Goal: Task Accomplishment & Management: Use online tool/utility

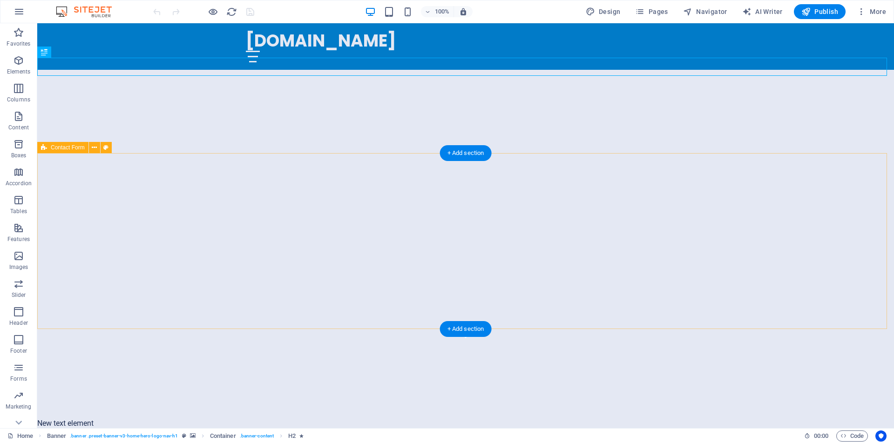
scroll to position [275, 0]
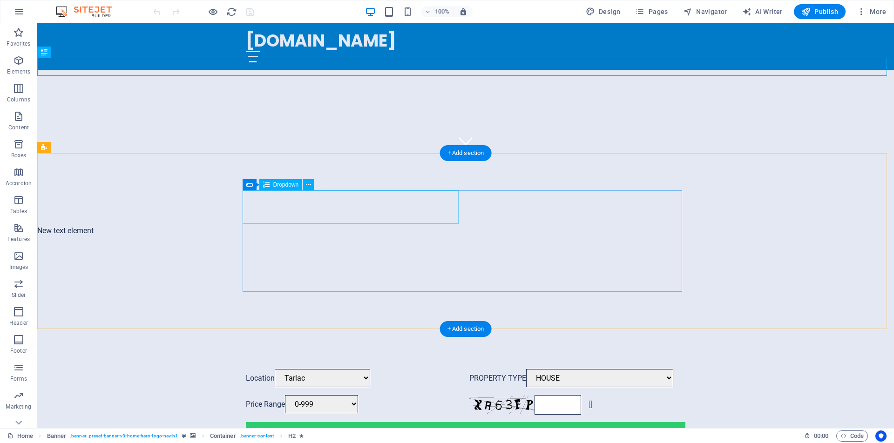
click at [455, 369] on div "Location [GEOGRAPHIC_DATA] [GEOGRAPHIC_DATA] [GEOGRAPHIC_DATA]" at bounding box center [354, 378] width 216 height 19
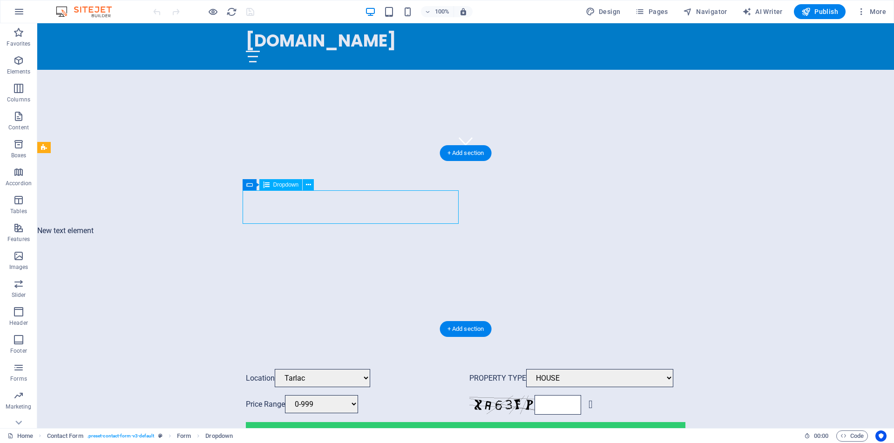
click at [455, 369] on div "Location [GEOGRAPHIC_DATA] [GEOGRAPHIC_DATA] [GEOGRAPHIC_DATA]" at bounding box center [354, 378] width 216 height 19
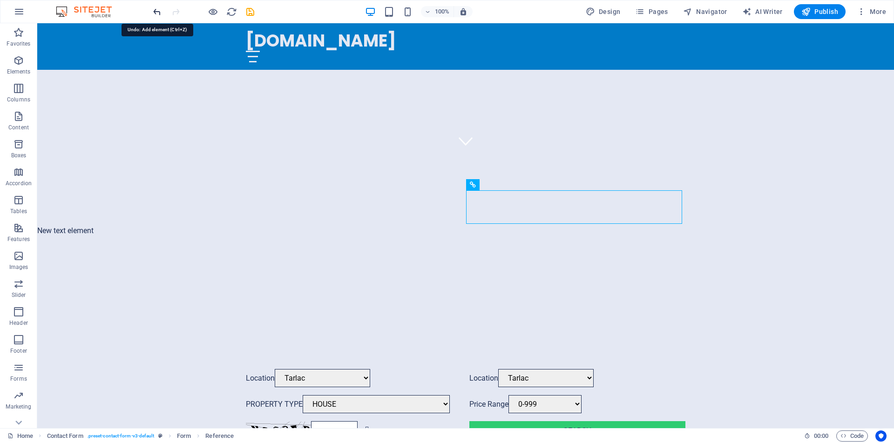
click at [159, 11] on icon "undo" at bounding box center [157, 12] width 11 height 11
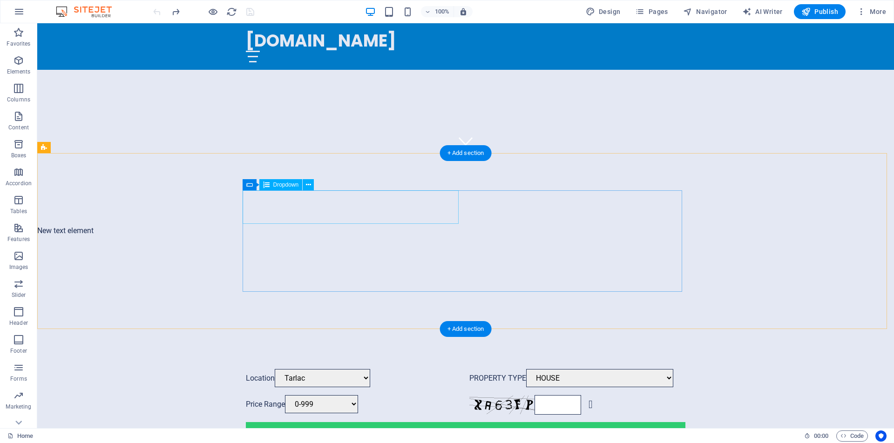
click at [456, 369] on div "Location [GEOGRAPHIC_DATA] [GEOGRAPHIC_DATA] [GEOGRAPHIC_DATA]" at bounding box center [354, 378] width 216 height 19
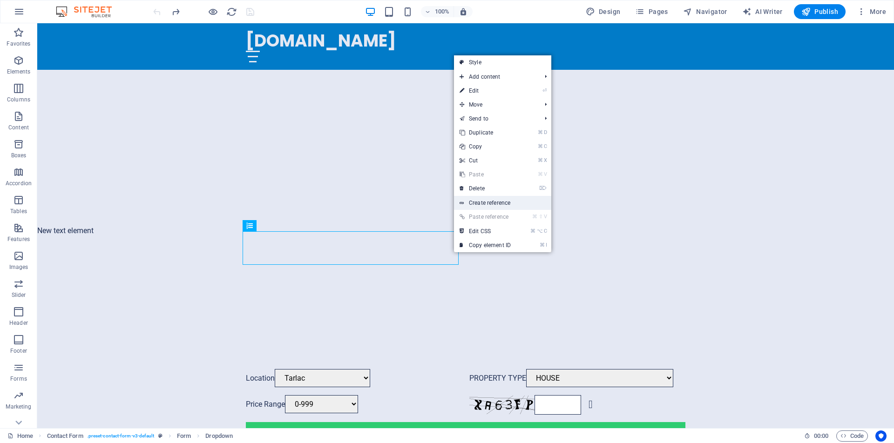
click at [491, 203] on link "Create reference" at bounding box center [502, 203] width 97 height 14
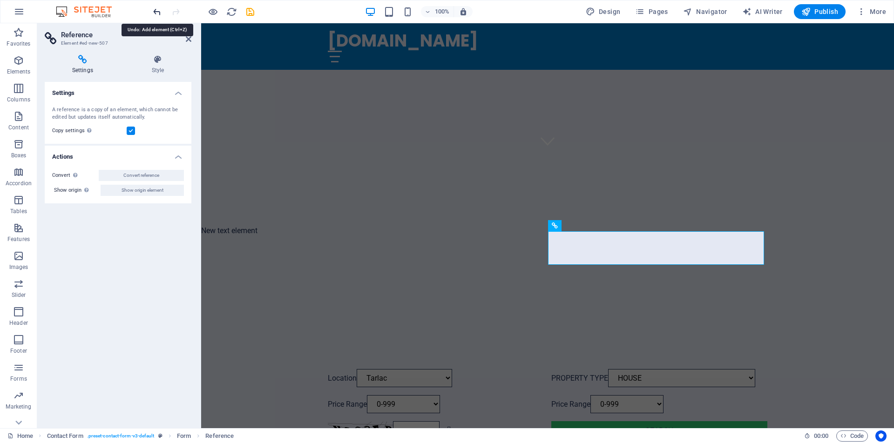
click at [159, 13] on icon "undo" at bounding box center [157, 12] width 11 height 11
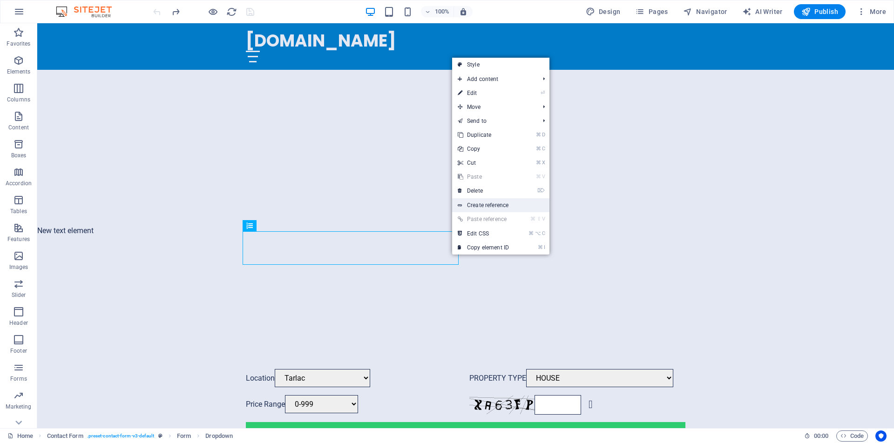
click at [483, 207] on link "Create reference" at bounding box center [500, 205] width 97 height 14
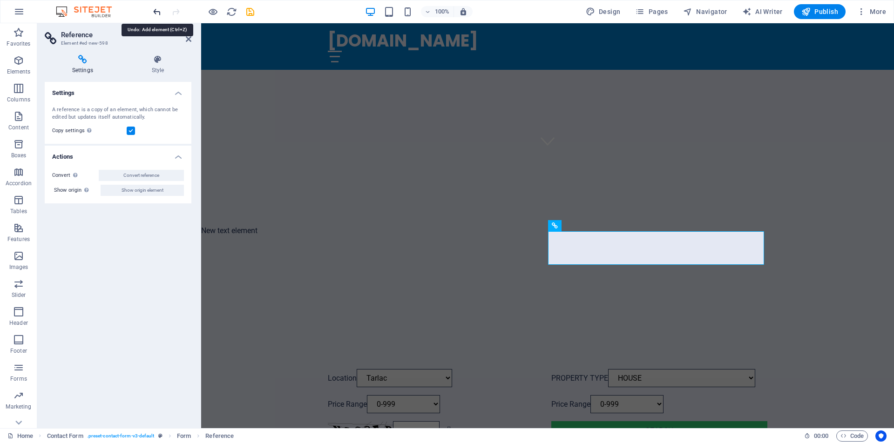
click at [156, 11] on icon "undo" at bounding box center [157, 12] width 11 height 11
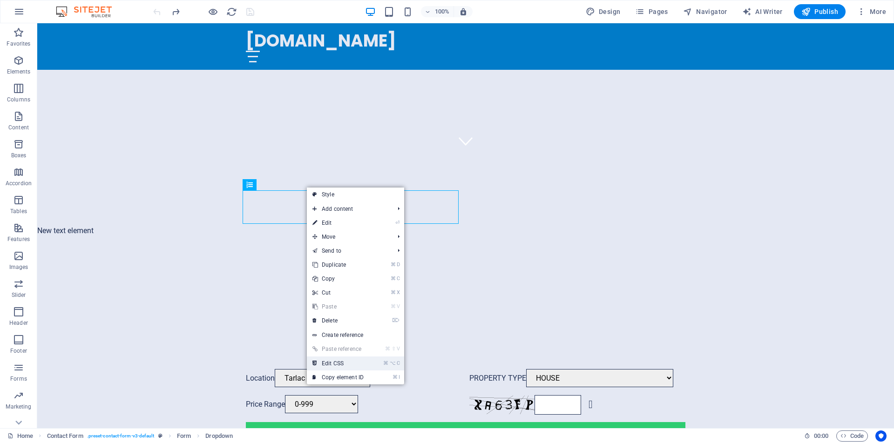
click at [352, 363] on link "⌘ ⌥ C Edit CSS" at bounding box center [338, 364] width 62 height 14
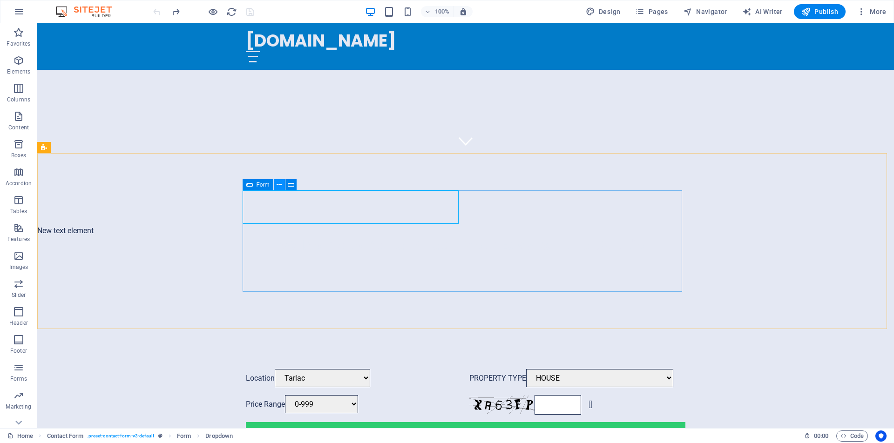
drag, startPoint x: 293, startPoint y: 188, endPoint x: 280, endPoint y: 187, distance: 13.0
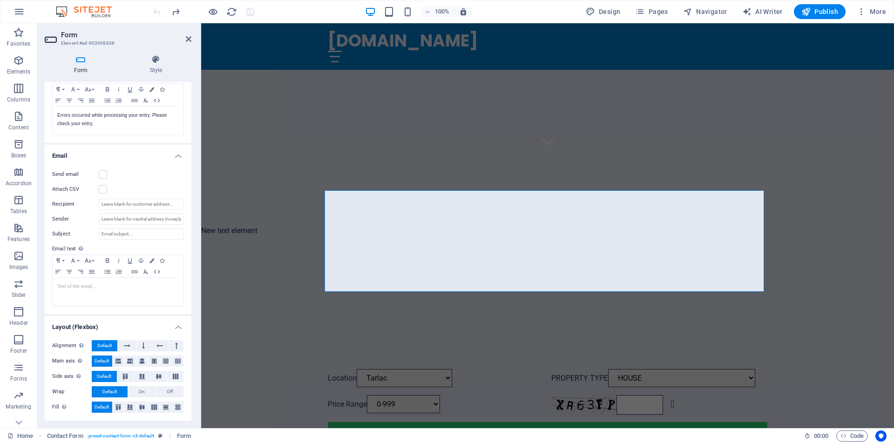
scroll to position [174, 0]
click at [180, 158] on h4 "Email" at bounding box center [118, 155] width 147 height 17
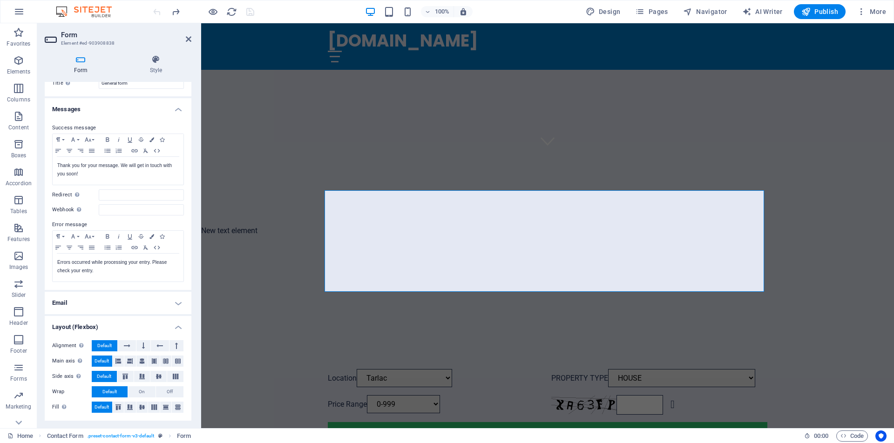
scroll to position [28, 0]
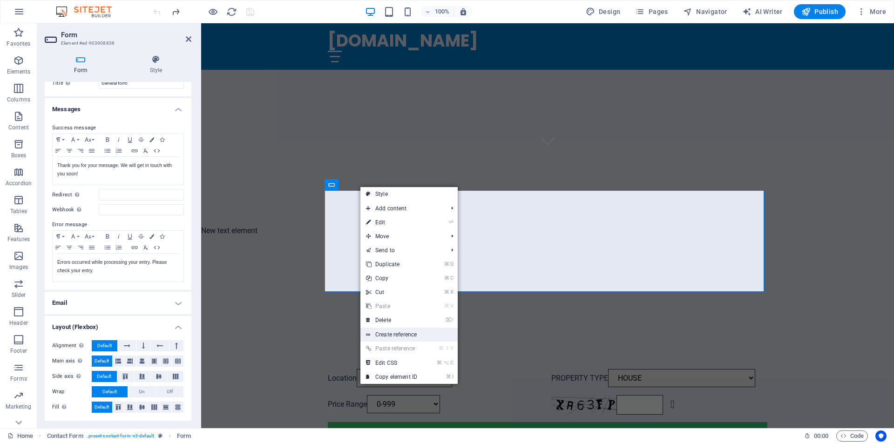
click at [413, 336] on link "Create reference" at bounding box center [408, 335] width 97 height 14
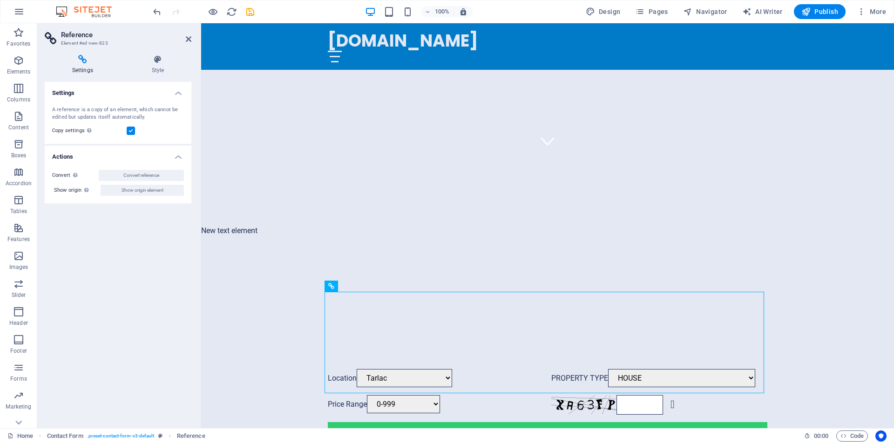
drag, startPoint x: 540, startPoint y: 312, endPoint x: 341, endPoint y: 307, distance: 199.4
click at [155, 12] on icon "undo" at bounding box center [157, 12] width 11 height 11
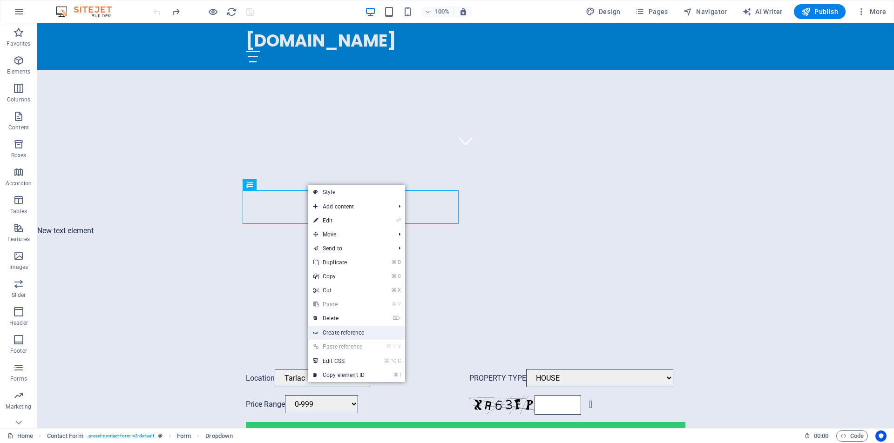
click at [347, 334] on link "Create reference" at bounding box center [356, 333] width 97 height 14
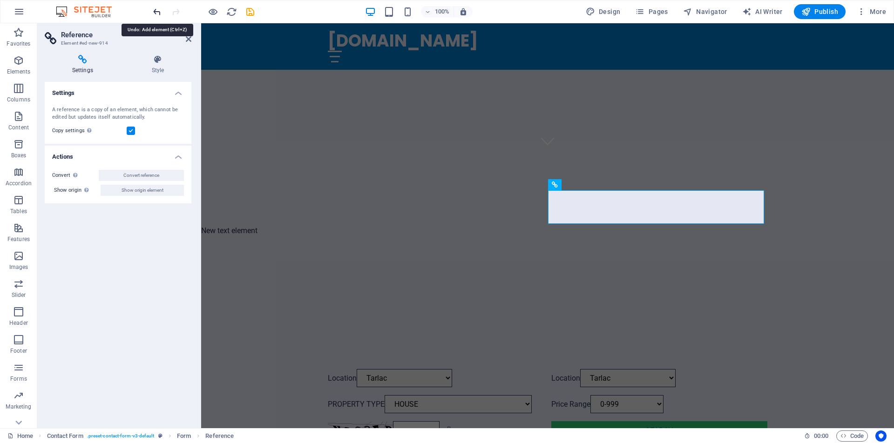
click at [155, 15] on icon "undo" at bounding box center [157, 12] width 11 height 11
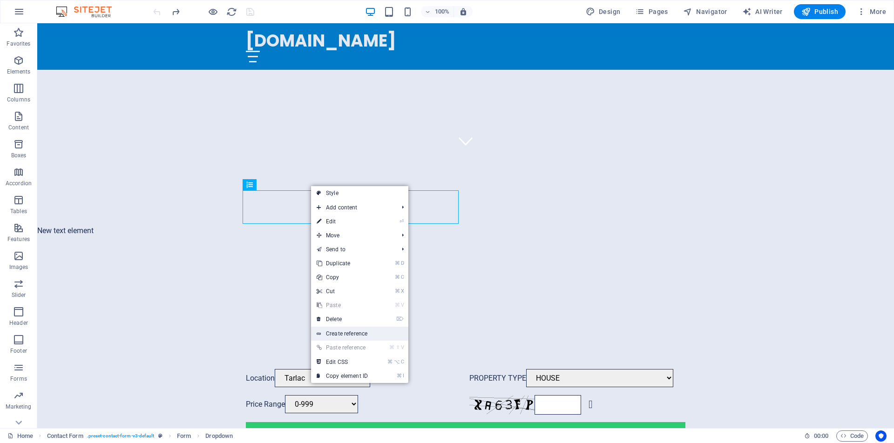
click at [360, 334] on link "Create reference" at bounding box center [359, 334] width 97 height 14
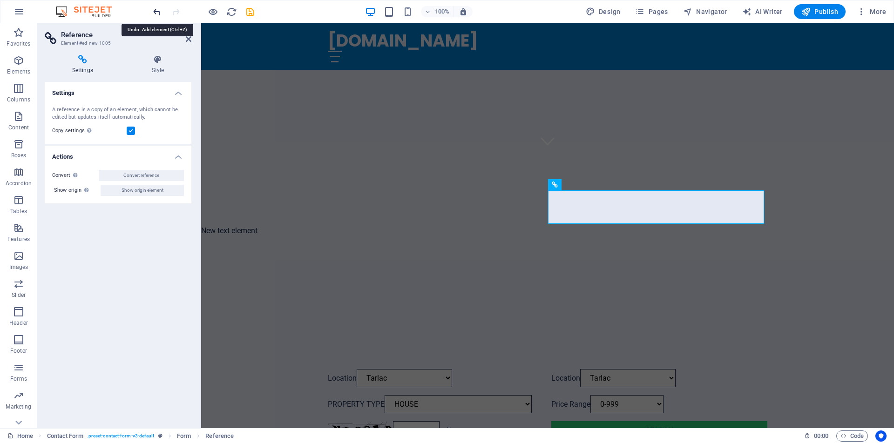
click at [158, 12] on icon "undo" at bounding box center [157, 12] width 11 height 11
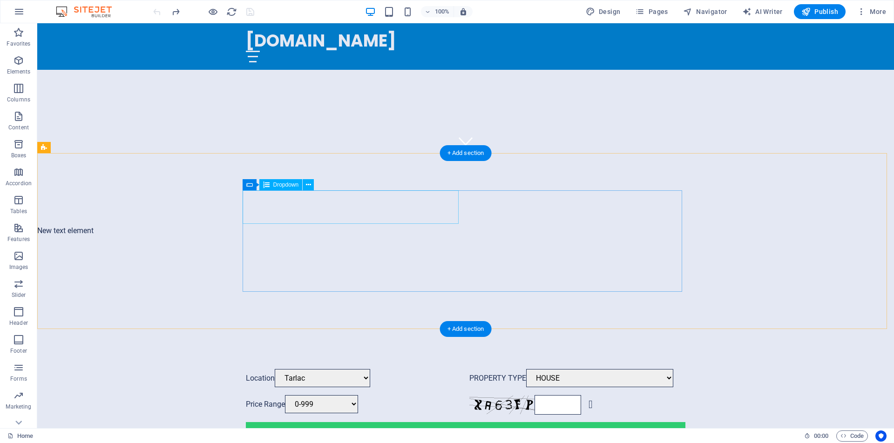
click at [457, 369] on div "Location [GEOGRAPHIC_DATA] [GEOGRAPHIC_DATA] [GEOGRAPHIC_DATA]" at bounding box center [354, 378] width 216 height 19
click at [455, 369] on div "Location [GEOGRAPHIC_DATA] [GEOGRAPHIC_DATA] [GEOGRAPHIC_DATA]" at bounding box center [354, 378] width 216 height 19
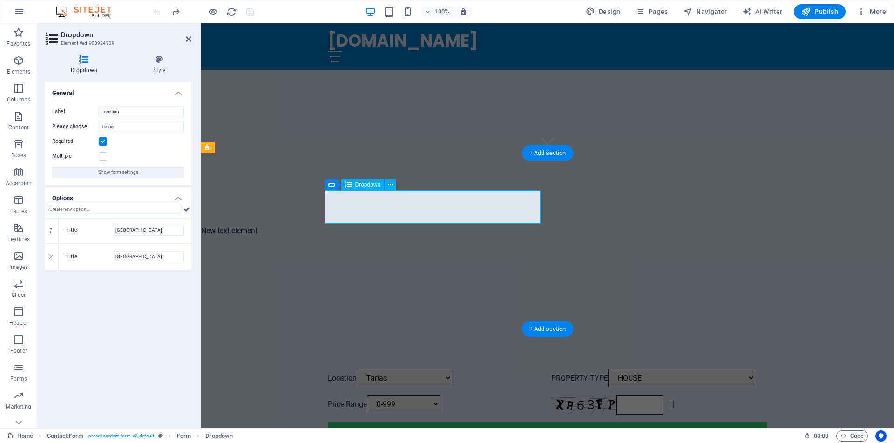
click at [455, 369] on div "Location [GEOGRAPHIC_DATA] [GEOGRAPHIC_DATA] [GEOGRAPHIC_DATA]" at bounding box center [436, 378] width 216 height 19
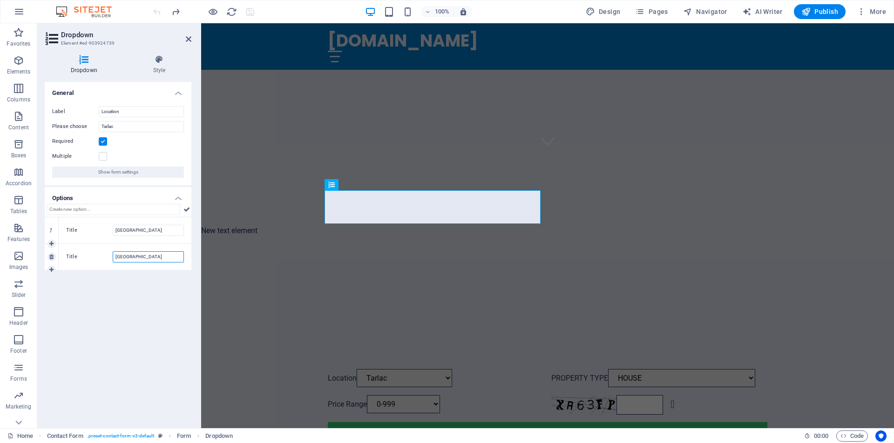
click at [146, 258] on input "[GEOGRAPHIC_DATA]" at bounding box center [148, 256] width 71 height 11
click at [157, 231] on input "[GEOGRAPHIC_DATA]" at bounding box center [148, 230] width 71 height 11
click at [180, 198] on h4 "Options" at bounding box center [118, 195] width 147 height 17
click at [180, 198] on h4 "Options" at bounding box center [118, 198] width 147 height 22
click at [121, 172] on span "Show form settings" at bounding box center [118, 172] width 40 height 11
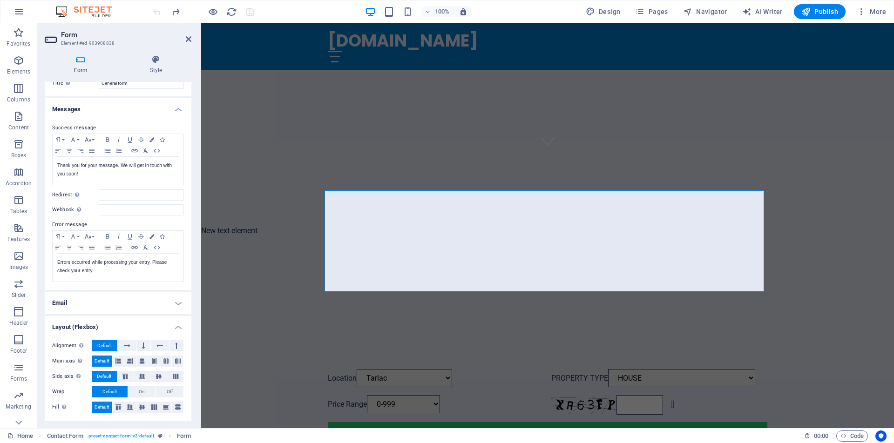
click at [174, 329] on h4 "Layout (Flexbox)" at bounding box center [118, 324] width 147 height 17
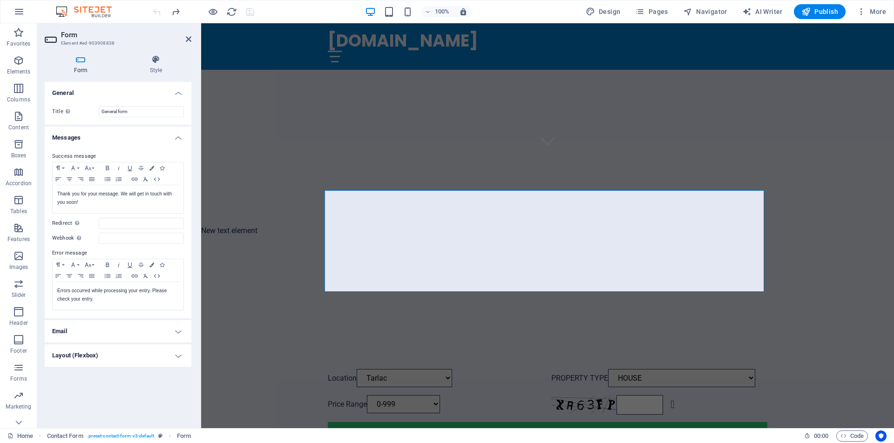
scroll to position [0, 0]
click at [181, 138] on h4 "Messages" at bounding box center [118, 135] width 147 height 17
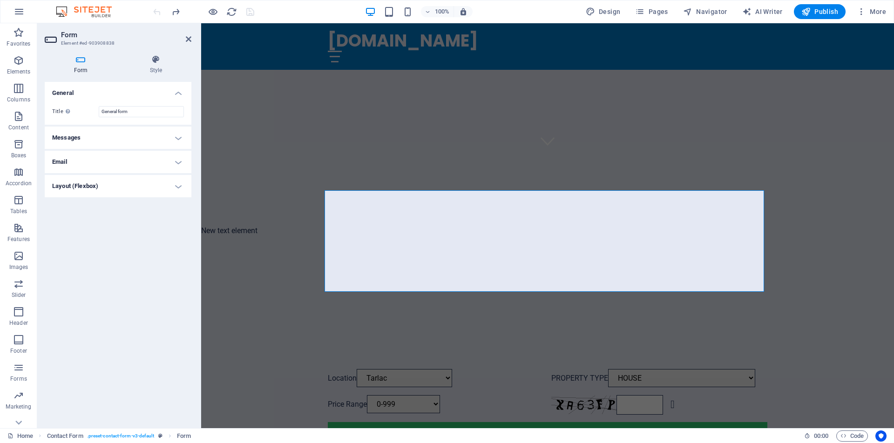
click at [83, 187] on h4 "Layout (Flexbox)" at bounding box center [118, 186] width 147 height 22
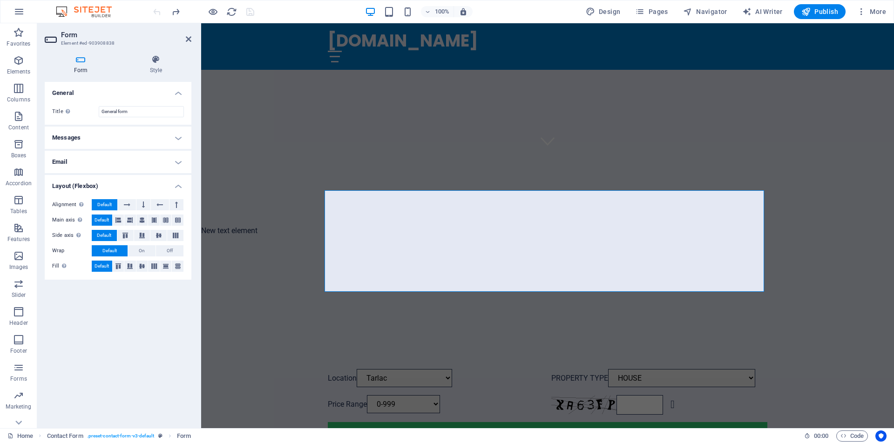
click at [83, 187] on h4 "Layout (Flexbox)" at bounding box center [118, 183] width 147 height 17
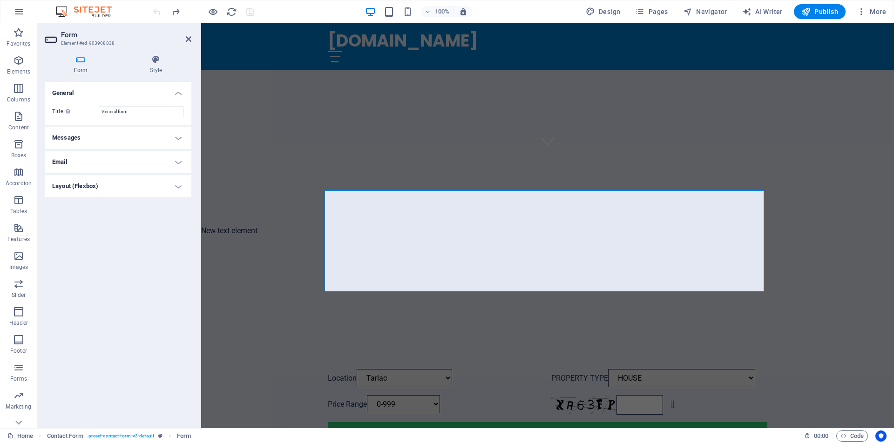
click at [91, 135] on h4 "Messages" at bounding box center [118, 138] width 147 height 22
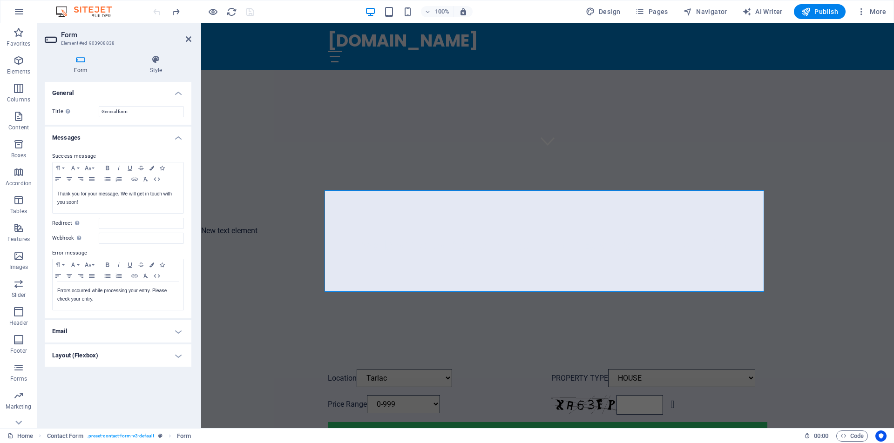
click at [91, 135] on h4 "Messages" at bounding box center [118, 135] width 147 height 17
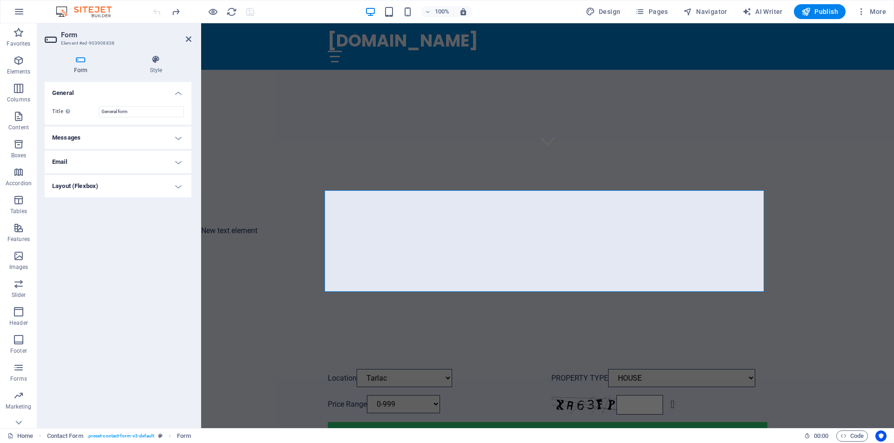
click at [84, 61] on icon at bounding box center [81, 59] width 72 height 9
click at [286, 332] on div "Location [GEOGRAPHIC_DATA] PROPERTY TYPE HOUSE BED SPACE ([DEMOGRAPHIC_DATA]) B…" at bounding box center [547, 405] width 693 height 147
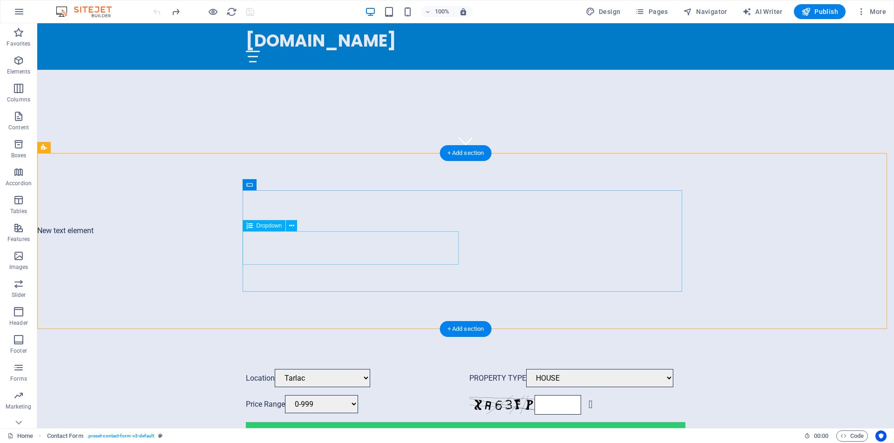
click at [455, 395] on div "Price Range 0-999 [DATE]-[DATE] [DATE]-3000 3001-5000 5001-1000000" at bounding box center [354, 405] width 216 height 20
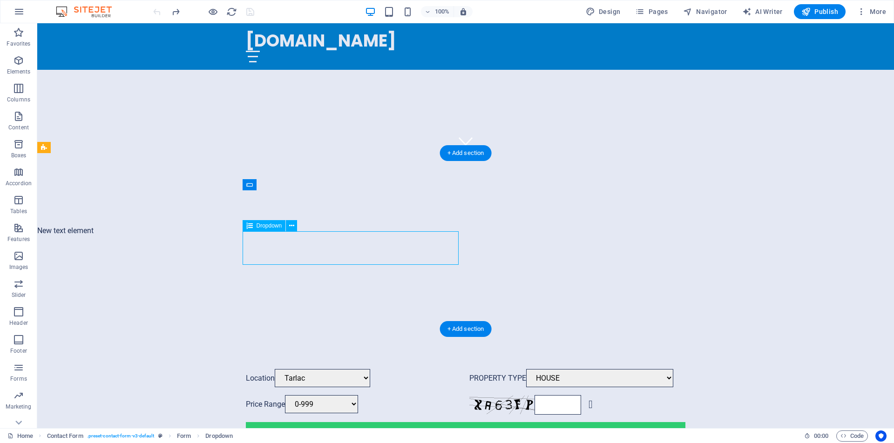
click at [455, 395] on div "Price Range 0-999 [DATE]-[DATE] [DATE]-3000 3001-5000 5001-1000000" at bounding box center [354, 405] width 216 height 20
click at [264, 395] on div "Price Range 0-999 [DATE]-[DATE] [DATE]-3000 3001-5000 5001-1000000" at bounding box center [354, 405] width 216 height 20
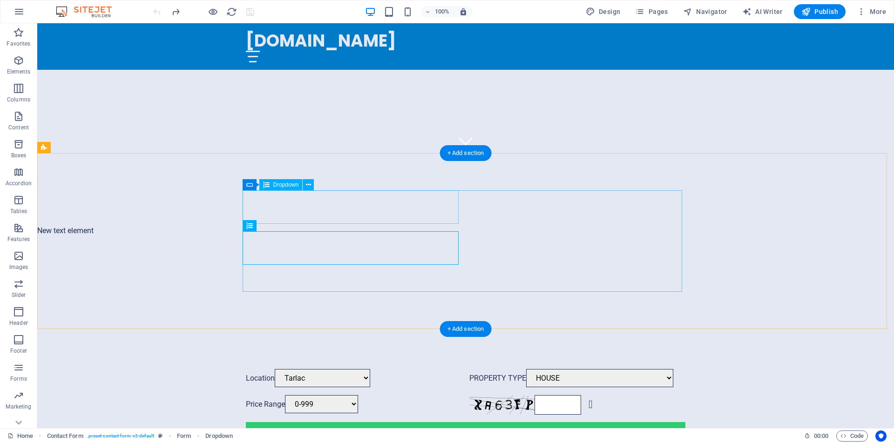
click at [455, 369] on div "Location [GEOGRAPHIC_DATA] [GEOGRAPHIC_DATA] [GEOGRAPHIC_DATA]" at bounding box center [354, 378] width 216 height 19
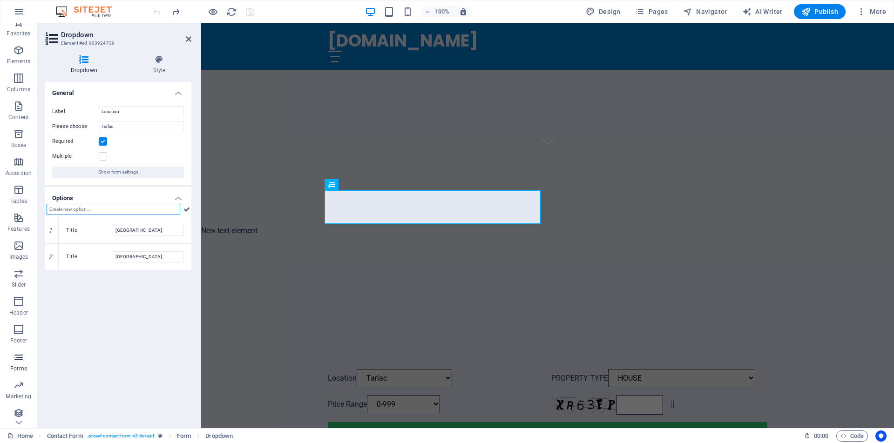
scroll to position [14, 0]
click at [22, 413] on icon "button" at bounding box center [18, 409] width 11 height 11
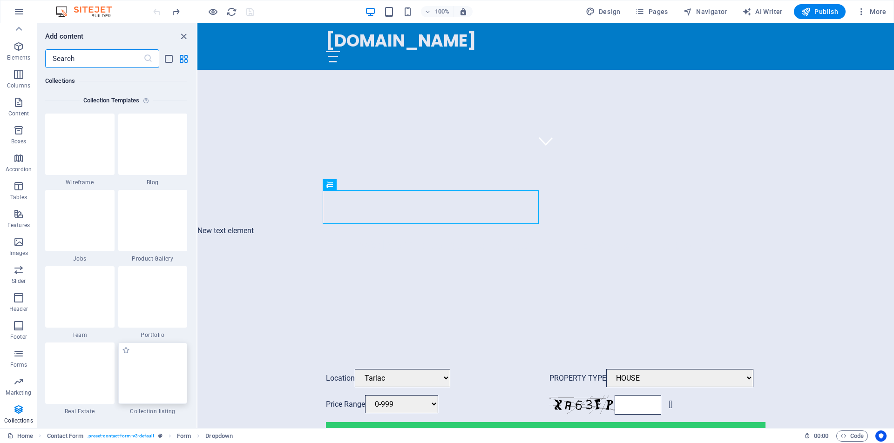
scroll to position [8534, 0]
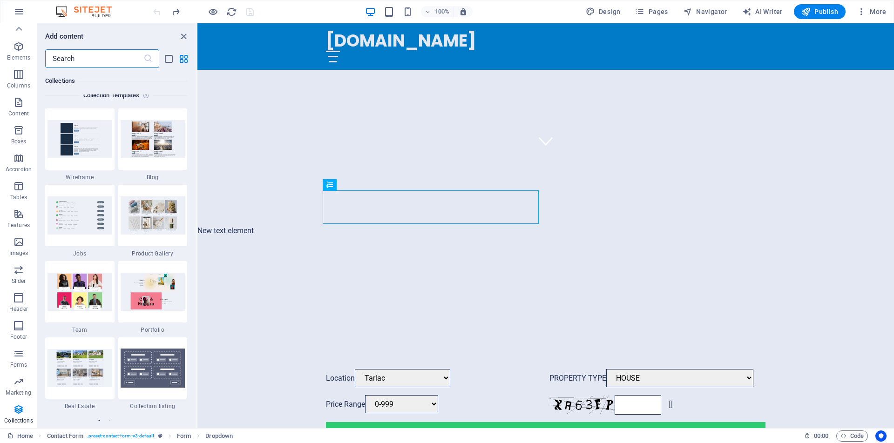
click at [89, 57] on input "text" at bounding box center [94, 58] width 98 height 19
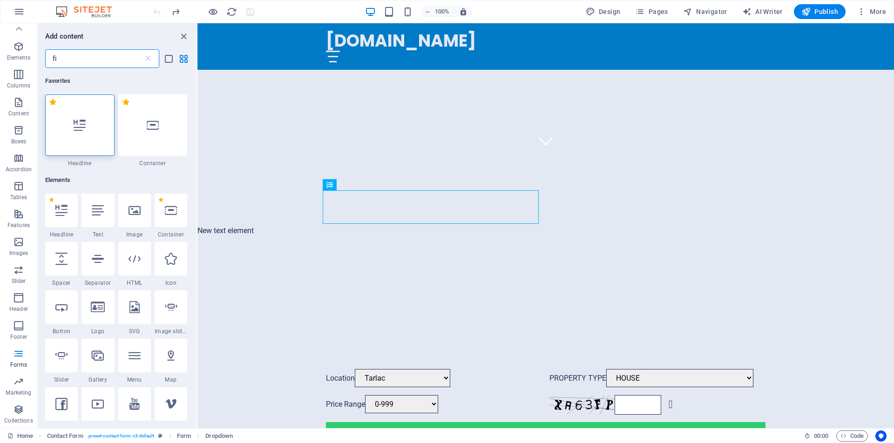
type input "f"
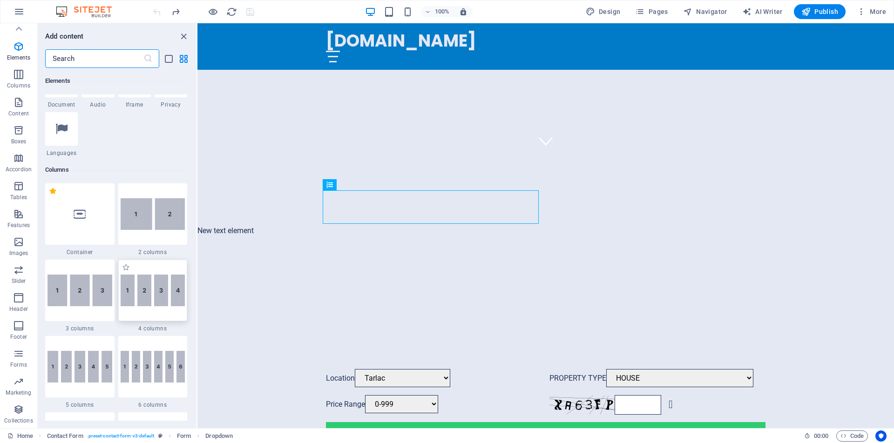
scroll to position [380, 0]
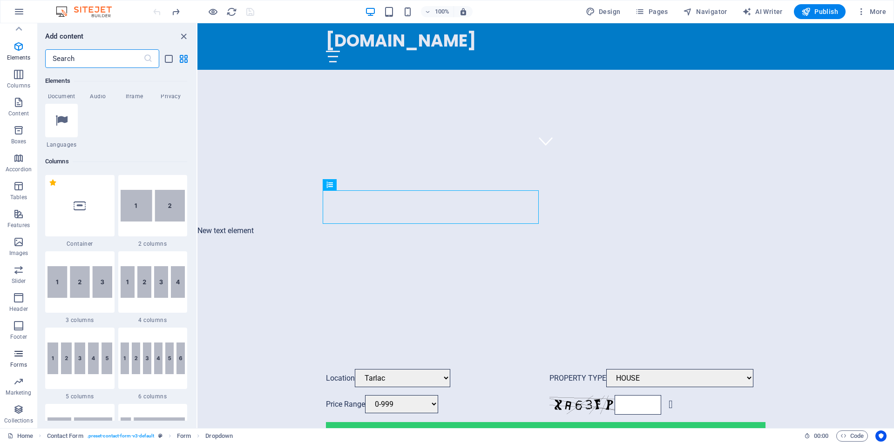
click at [20, 362] on p "Forms" at bounding box center [18, 364] width 17 height 7
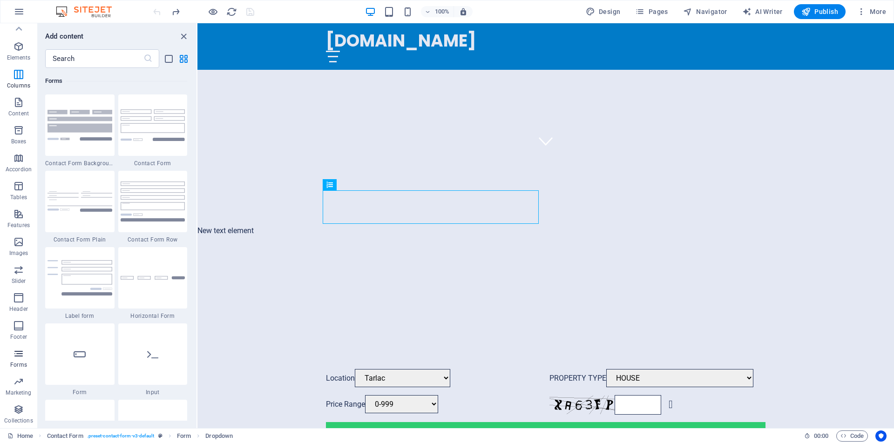
scroll to position [6799, 0]
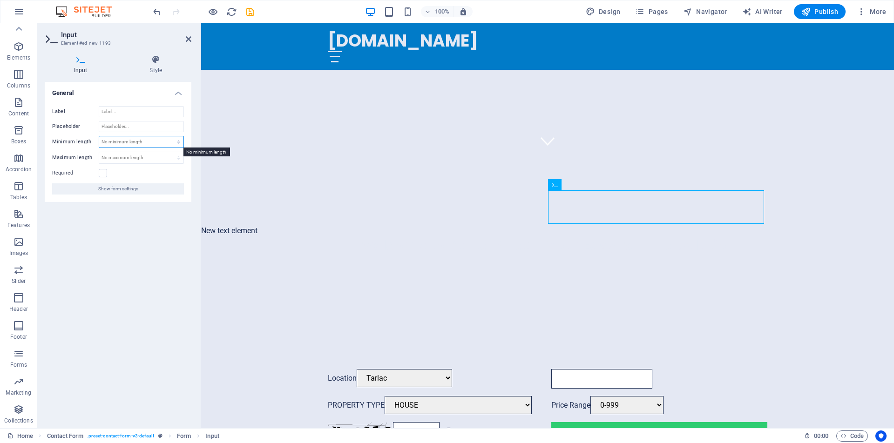
click at [129, 142] on select "No minimum length chars" at bounding box center [141, 141] width 84 height 11
click at [99, 136] on select "No minimum length chars" at bounding box center [141, 141] width 84 height 11
select select "DISABLED_OPTION_VALUE"
click at [373, 369] on div "Location [GEOGRAPHIC_DATA] [GEOGRAPHIC_DATA] [GEOGRAPHIC_DATA]" at bounding box center [436, 379] width 216 height 20
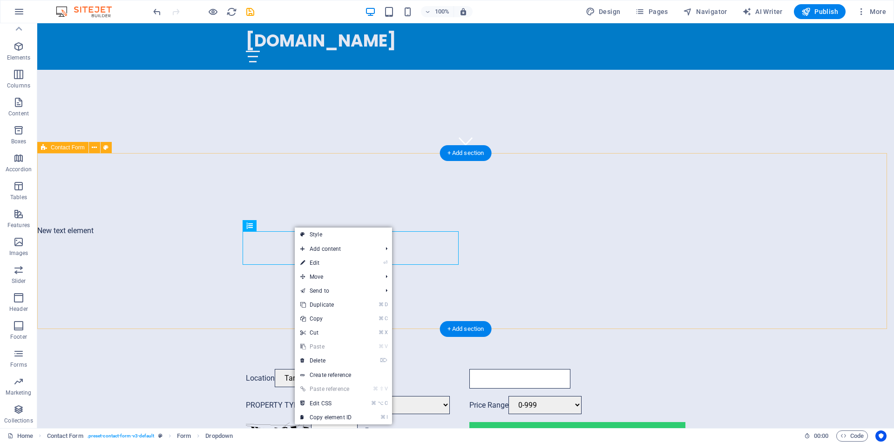
click at [343, 332] on div "Location [GEOGRAPHIC_DATA] PROPERTY TYPE HOUSE BED SPACE ([DEMOGRAPHIC_DATA]) B…" at bounding box center [465, 405] width 857 height 147
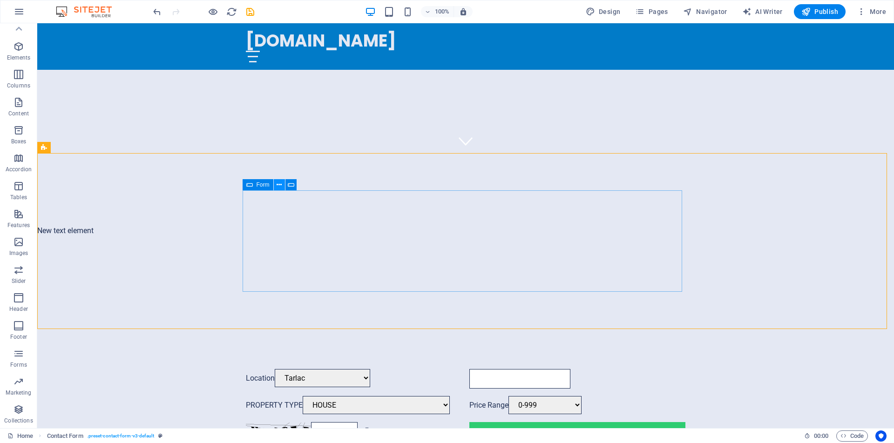
click at [502, 185] on icon at bounding box center [501, 185] width 5 height 10
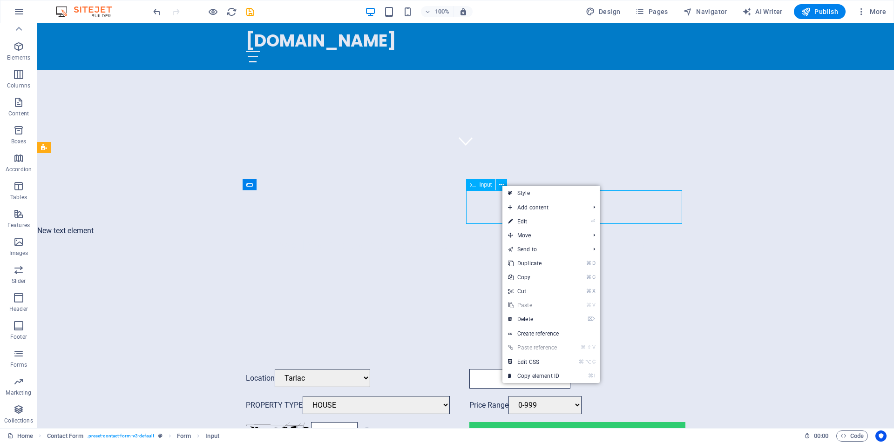
click at [487, 185] on span "Input" at bounding box center [486, 185] width 13 height 6
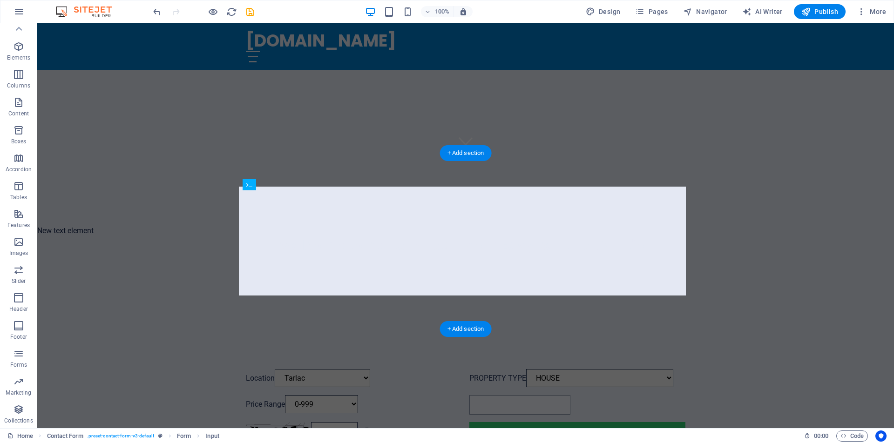
drag, startPoint x: 509, startPoint y: 206, endPoint x: 531, endPoint y: 239, distance: 39.7
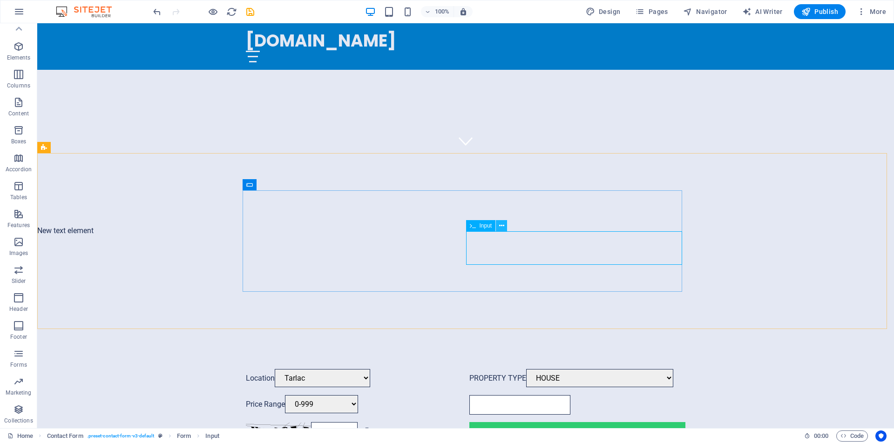
click at [502, 226] on icon at bounding box center [501, 226] width 5 height 10
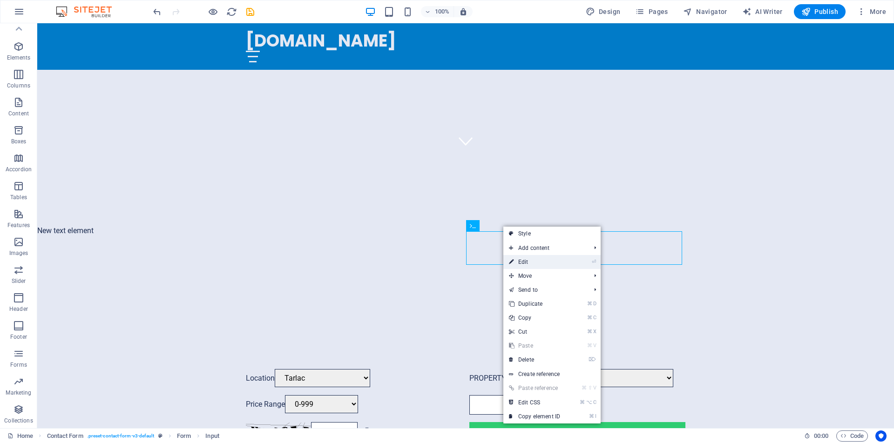
click at [524, 262] on link "⏎ Edit" at bounding box center [534, 262] width 62 height 14
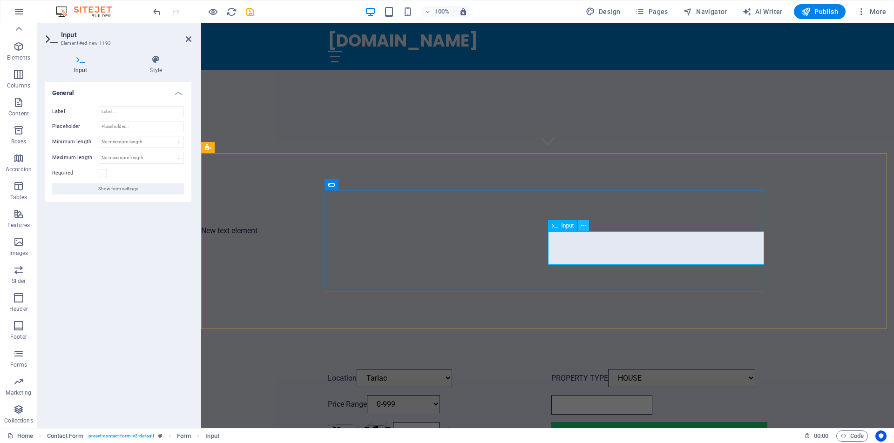
click at [583, 226] on icon at bounding box center [583, 226] width 5 height 10
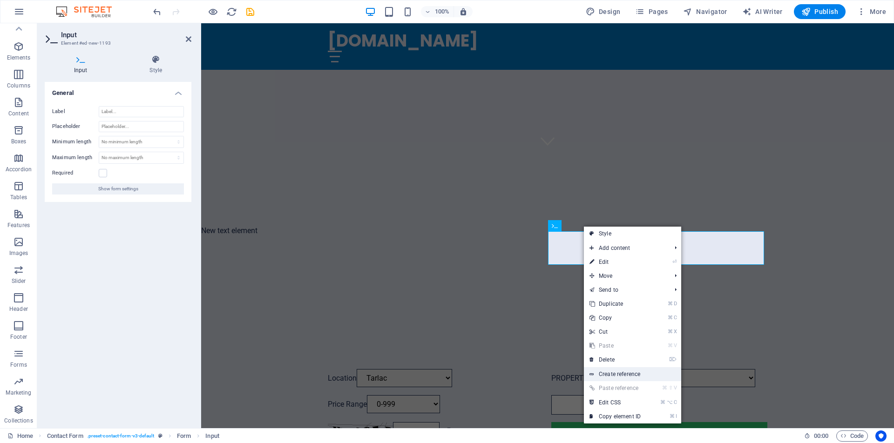
click at [622, 375] on link "Create reference" at bounding box center [632, 374] width 97 height 14
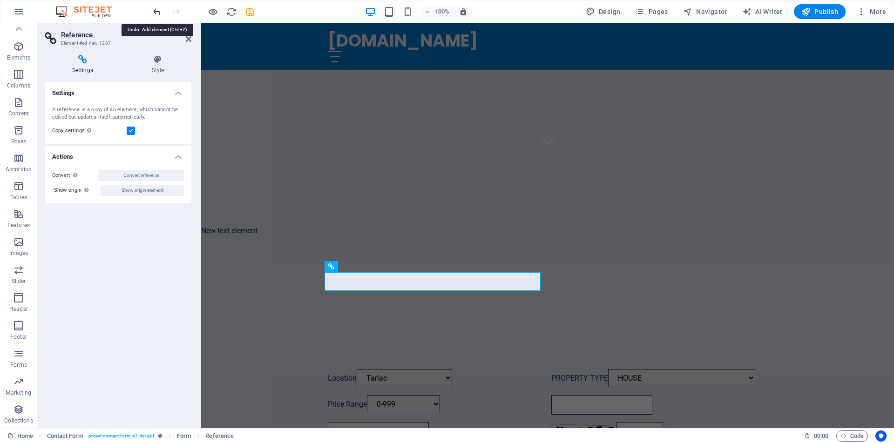
click at [158, 11] on icon "undo" at bounding box center [157, 12] width 11 height 11
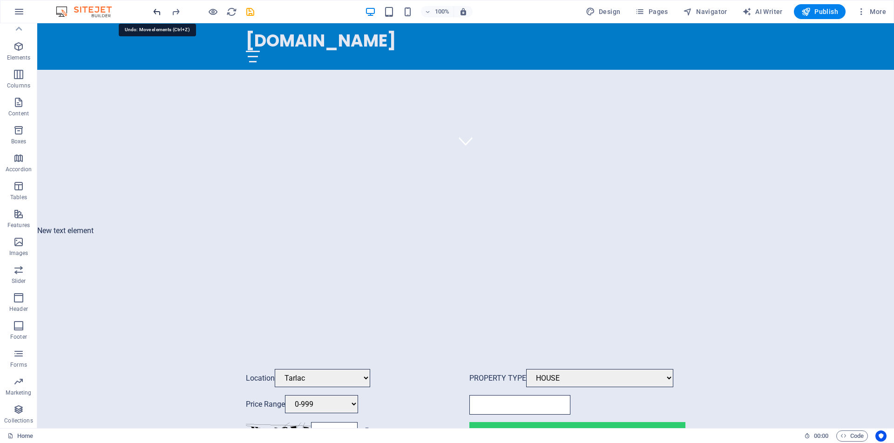
click at [158, 11] on icon "undo" at bounding box center [157, 12] width 11 height 11
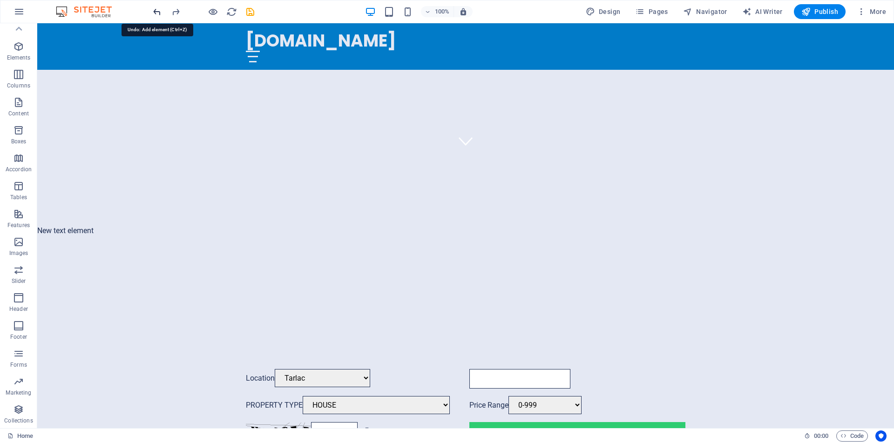
click at [158, 11] on icon "undo" at bounding box center [157, 12] width 11 height 11
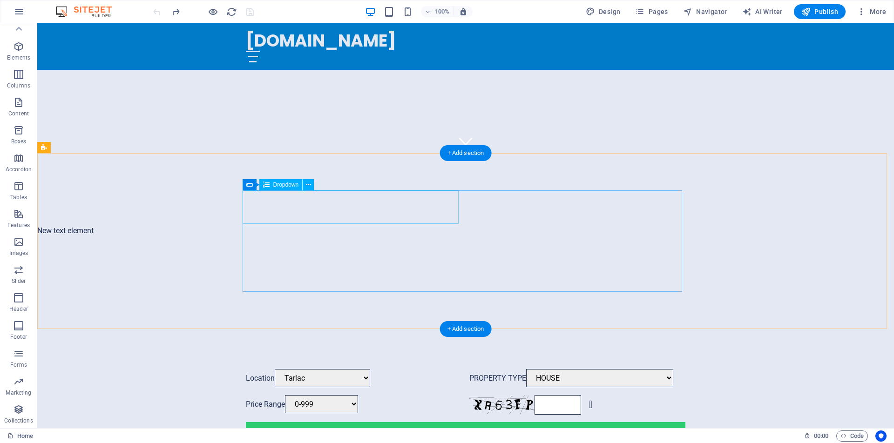
click at [455, 369] on div "Location [GEOGRAPHIC_DATA] [GEOGRAPHIC_DATA] [GEOGRAPHIC_DATA]" at bounding box center [354, 378] width 216 height 19
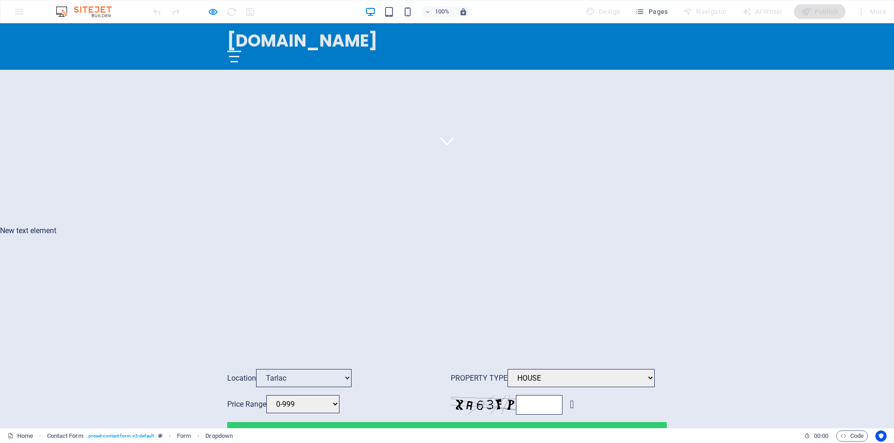
click at [352, 369] on select "Tarlac [GEOGRAPHIC_DATA] [GEOGRAPHIC_DATA]" at bounding box center [303, 378] width 95 height 18
click at [339, 395] on select "0-999 [DATE]-[DATE] [DATE]-3000 3001-5000 5001-1000000" at bounding box center [302, 404] width 73 height 18
click at [266, 395] on select "0-999 [DATE]-[DATE] [DATE]-3000 3001-5000 5001-1000000" at bounding box center [302, 404] width 73 height 18
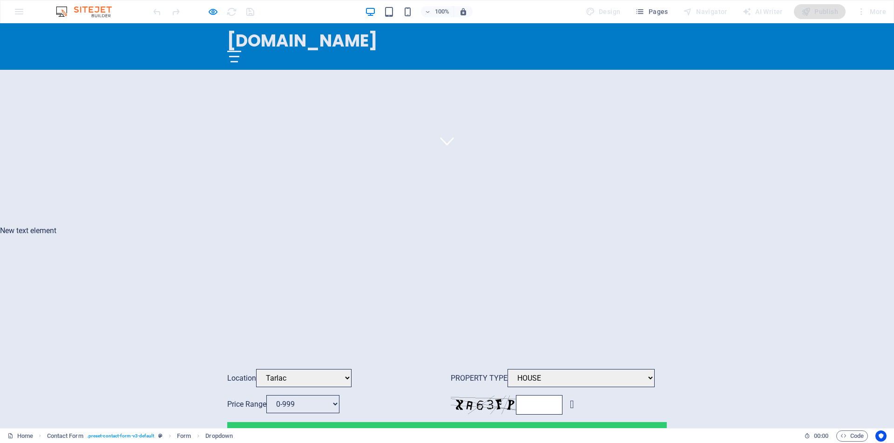
click at [339, 395] on select "0-999 [DATE]-[DATE] [DATE]-3000 3001-5000 5001-1000000" at bounding box center [302, 404] width 73 height 18
click at [266, 395] on select "0-999 [DATE]-[DATE] [DATE]-3000 3001-5000 5001-1000000" at bounding box center [302, 404] width 73 height 18
click at [262, 369] on select "Tarlac [GEOGRAPHIC_DATA] [GEOGRAPHIC_DATA]" at bounding box center [303, 378] width 95 height 18
select select "0"
click at [256, 369] on select "Tarlac [GEOGRAPHIC_DATA] [GEOGRAPHIC_DATA]" at bounding box center [303, 378] width 95 height 18
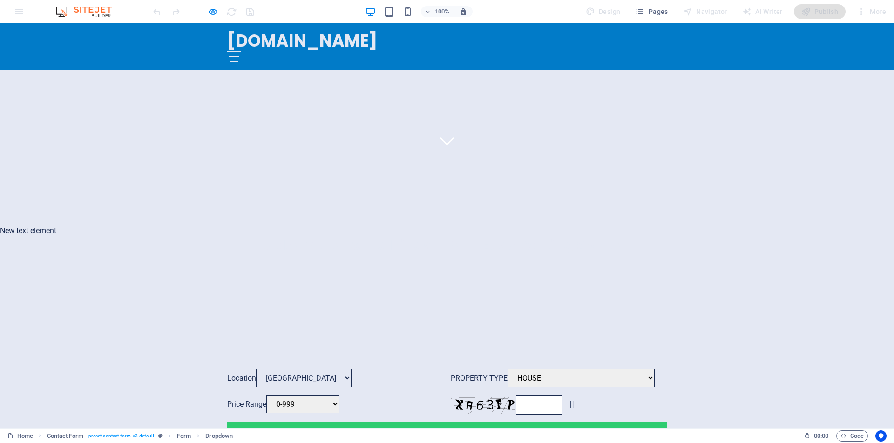
click at [256, 369] on select "Tarlac [GEOGRAPHIC_DATA] [GEOGRAPHIC_DATA]" at bounding box center [303, 378] width 95 height 18
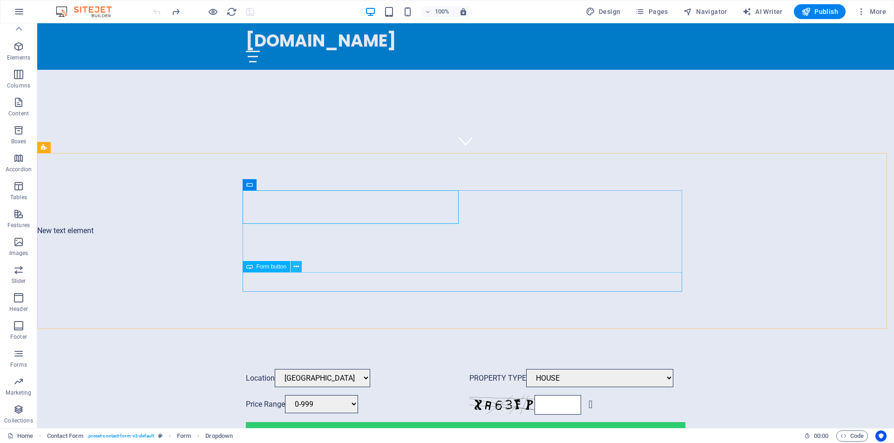
click at [297, 268] on icon at bounding box center [296, 267] width 5 height 10
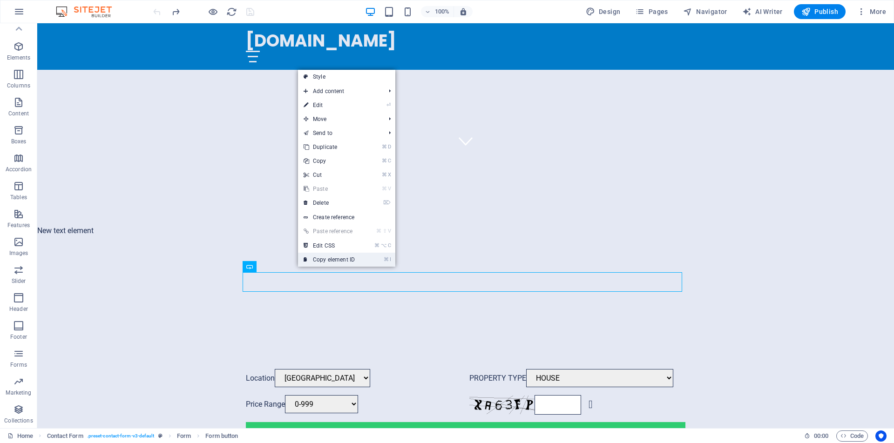
click at [345, 262] on link "⌘ I Copy element ID" at bounding box center [329, 260] width 62 height 14
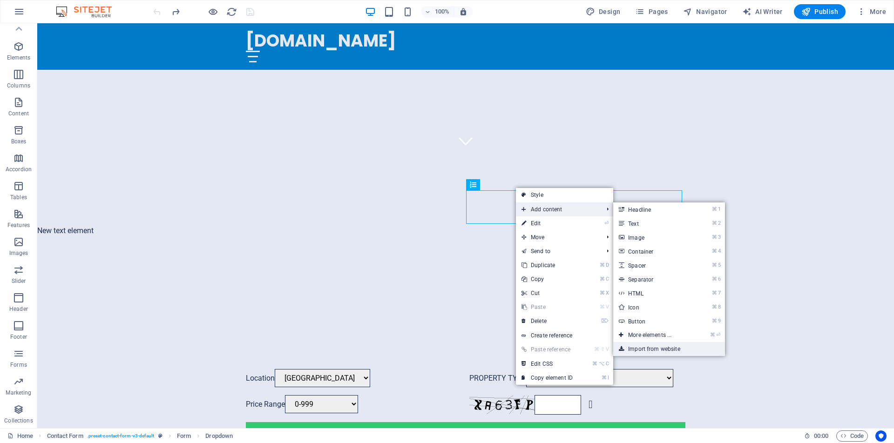
click at [681, 352] on link "Import from website" at bounding box center [669, 349] width 112 height 14
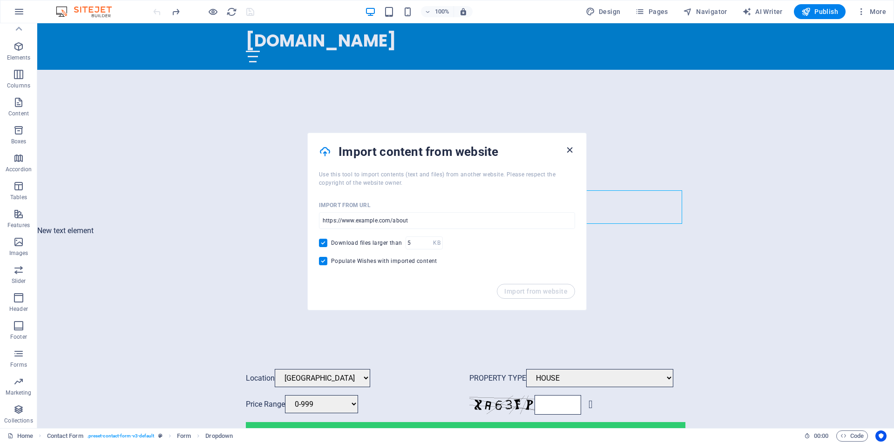
click at [567, 151] on icon "button" at bounding box center [569, 150] width 11 height 11
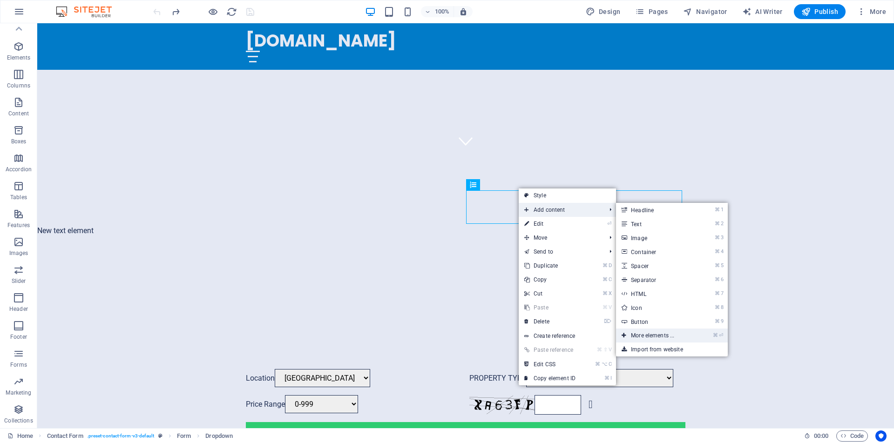
click at [669, 337] on link "⌘ ⏎ More elements ..." at bounding box center [654, 336] width 77 height 14
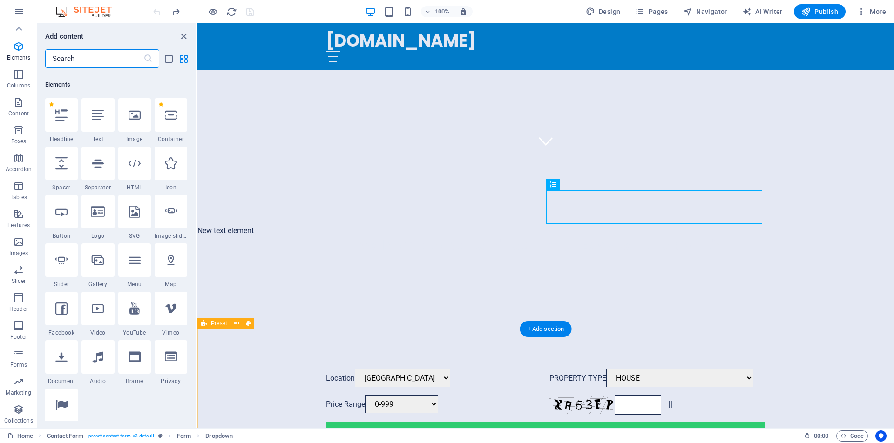
scroll to position [99, 0]
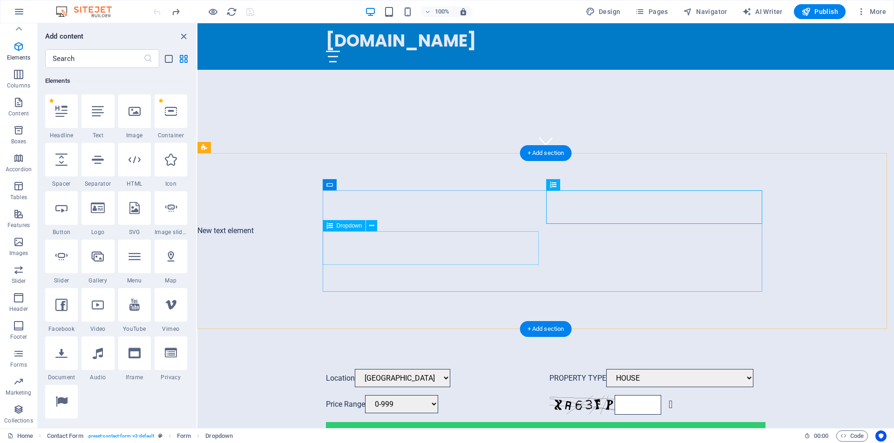
click at [536, 395] on div "Price Range 0-999 [DATE]-[DATE] [DATE]-3000 3001-5000 5001-1000000" at bounding box center [434, 405] width 216 height 20
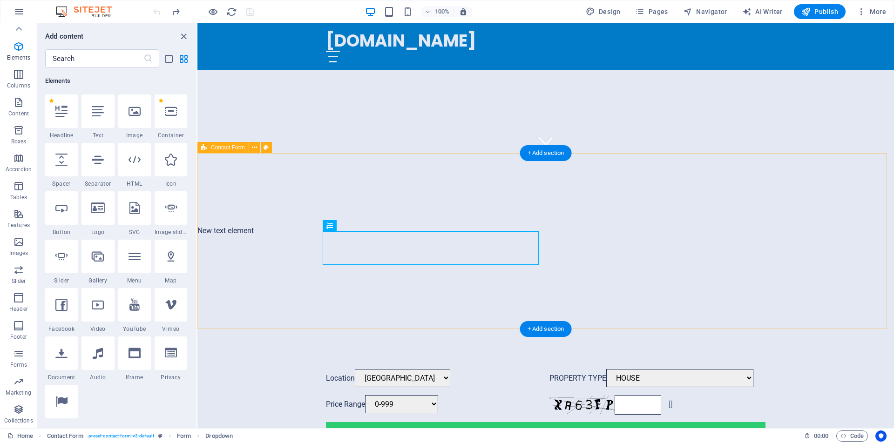
click at [366, 332] on div "Location [GEOGRAPHIC_DATA] PROPERTY TYPE HOUSE BED SPACE ([DEMOGRAPHIC_DATA]) B…" at bounding box center [545, 405] width 697 height 147
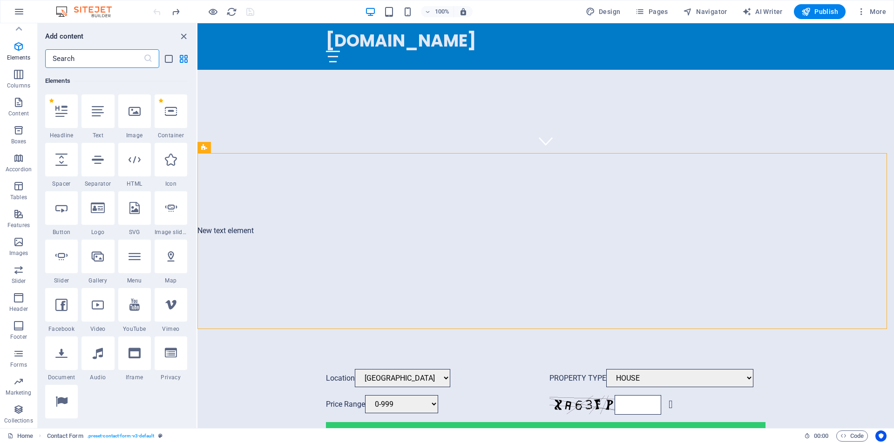
click at [90, 56] on input "text" at bounding box center [94, 58] width 98 height 19
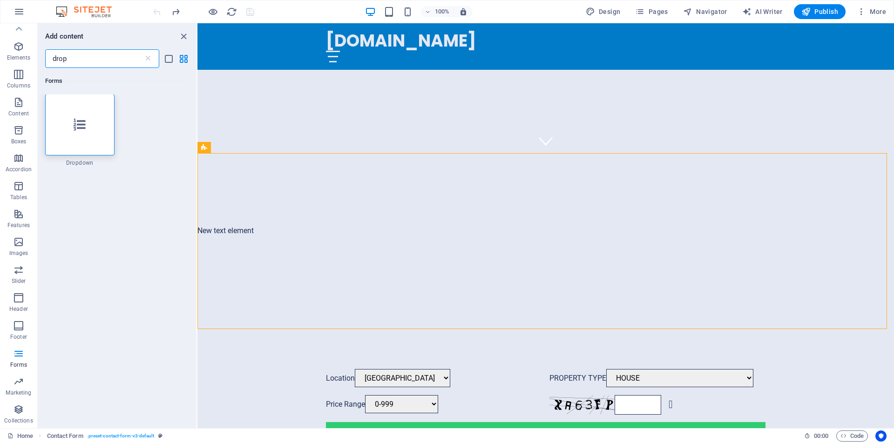
scroll to position [0, 0]
type input "drop"
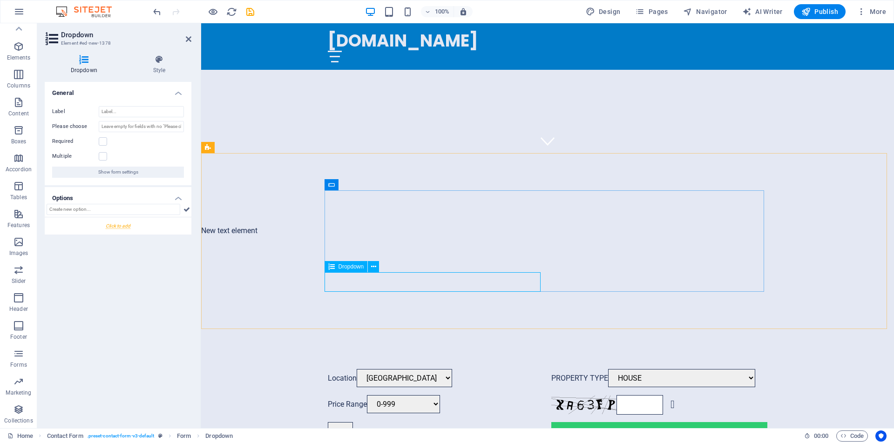
click at [536, 422] on div at bounding box center [436, 432] width 216 height 20
click at [376, 269] on icon at bounding box center [373, 267] width 5 height 10
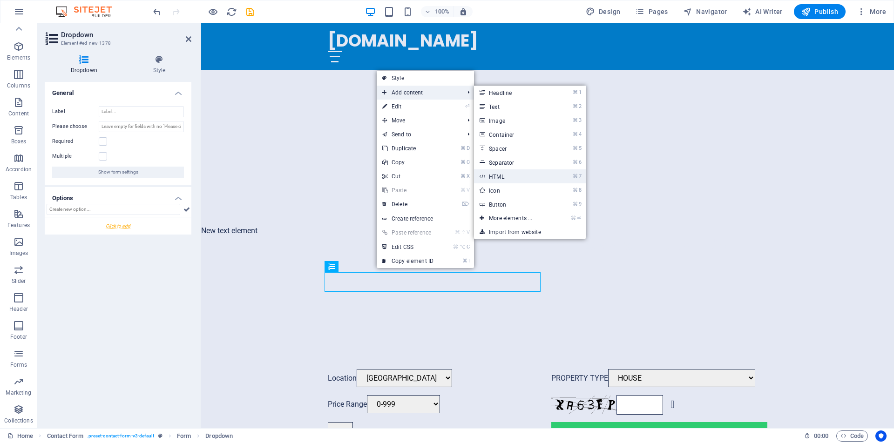
click at [500, 178] on link "⌘ 7 HTML" at bounding box center [512, 177] width 77 height 14
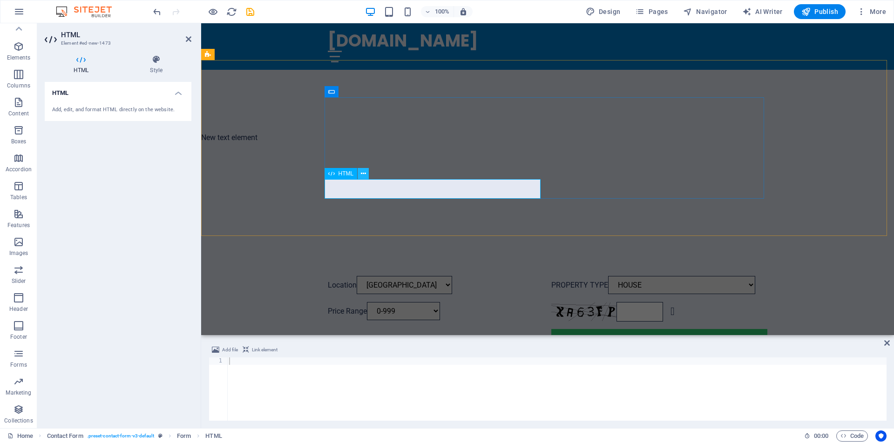
click at [365, 174] on icon at bounding box center [363, 174] width 5 height 10
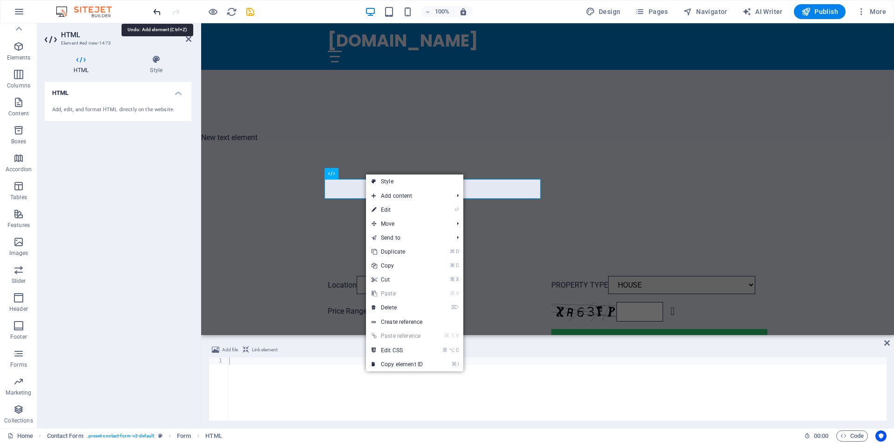
click at [156, 11] on icon "undo" at bounding box center [157, 12] width 11 height 11
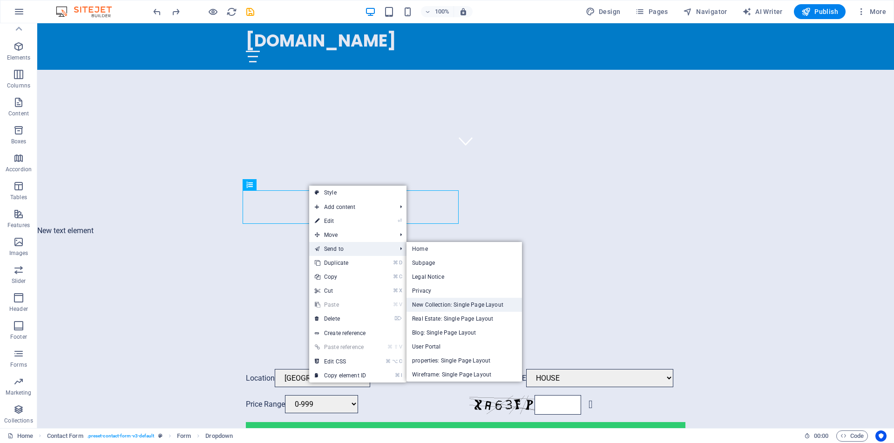
click at [442, 305] on link "New Collection: Single Page Layout" at bounding box center [464, 305] width 115 height 14
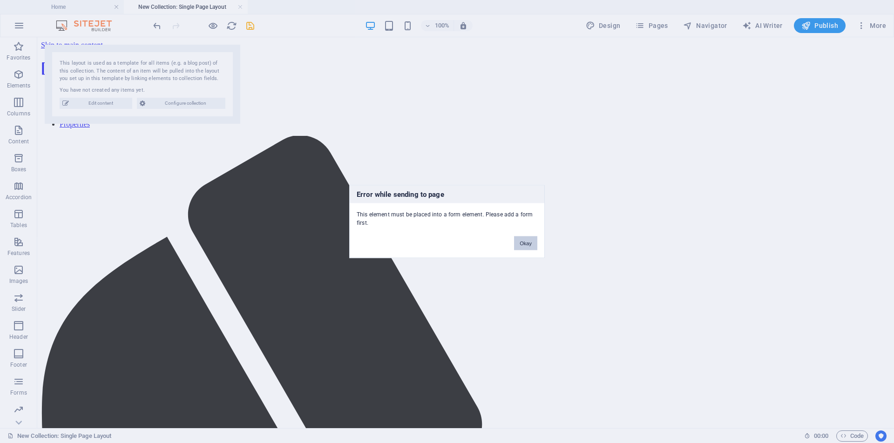
click at [529, 245] on button "Okay" at bounding box center [525, 244] width 23 height 14
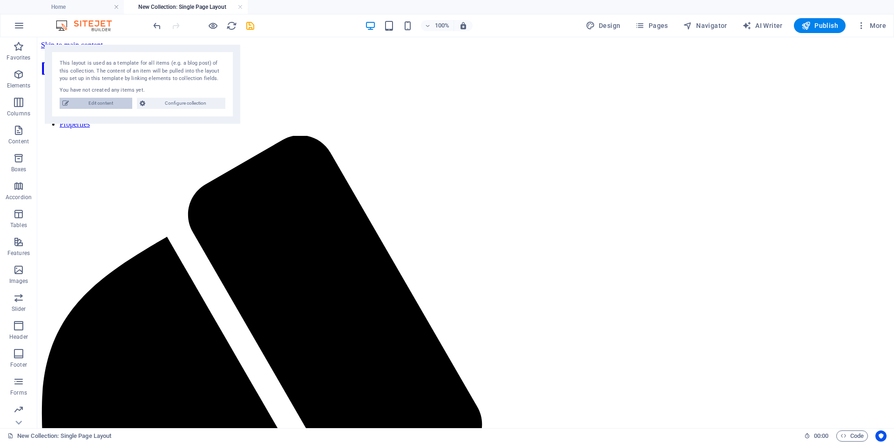
click at [98, 104] on span "Edit content" at bounding box center [101, 103] width 58 height 11
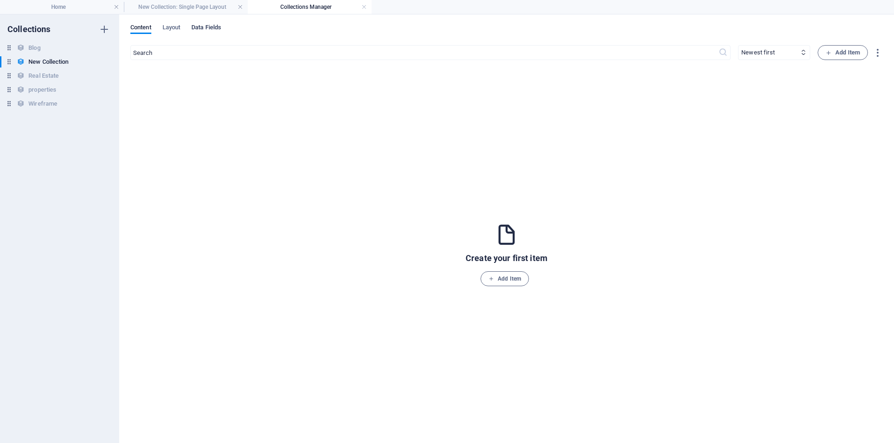
click at [209, 28] on span "Data Fields" at bounding box center [206, 28] width 30 height 13
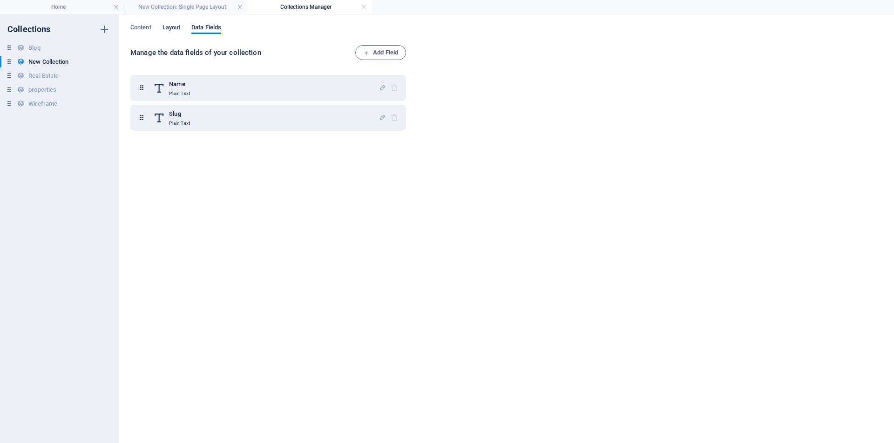
click at [173, 29] on span "Layout" at bounding box center [172, 28] width 18 height 13
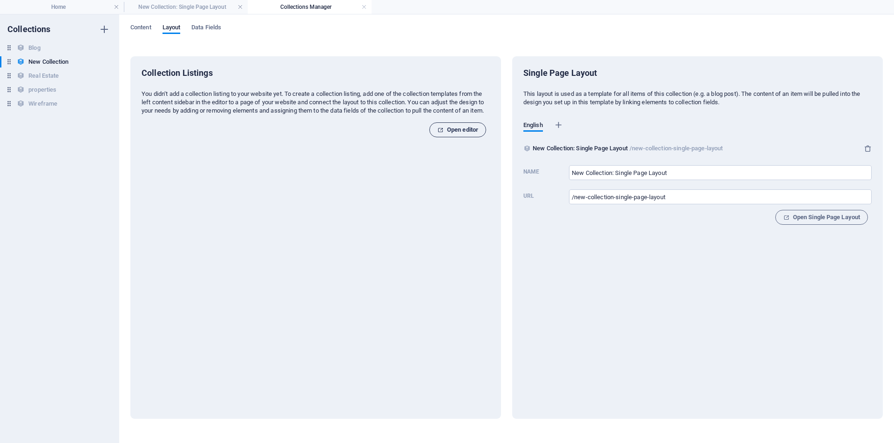
click at [469, 136] on span "Open editor" at bounding box center [457, 129] width 41 height 11
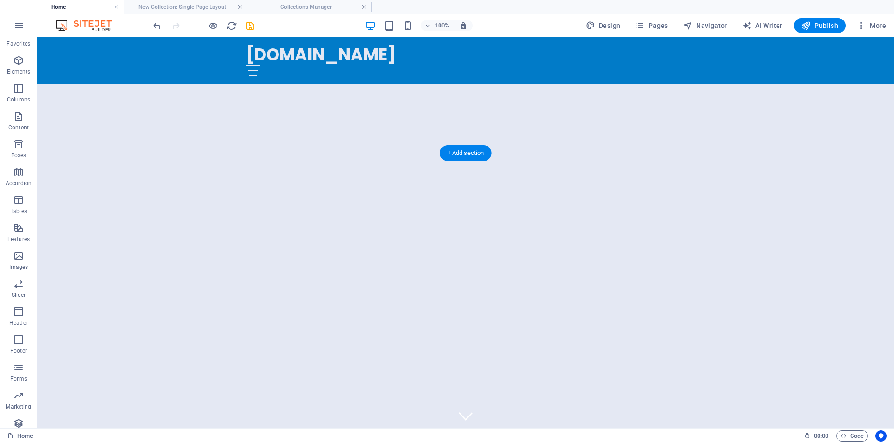
scroll to position [275, 0]
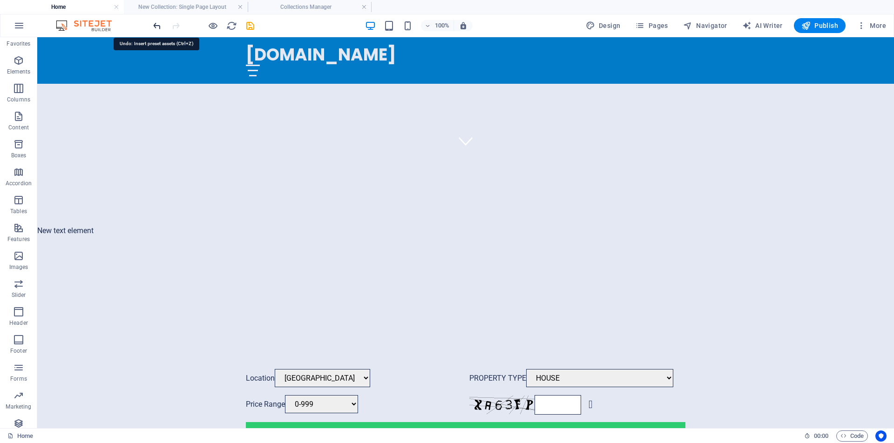
click at [158, 24] on icon "undo" at bounding box center [157, 25] width 11 height 11
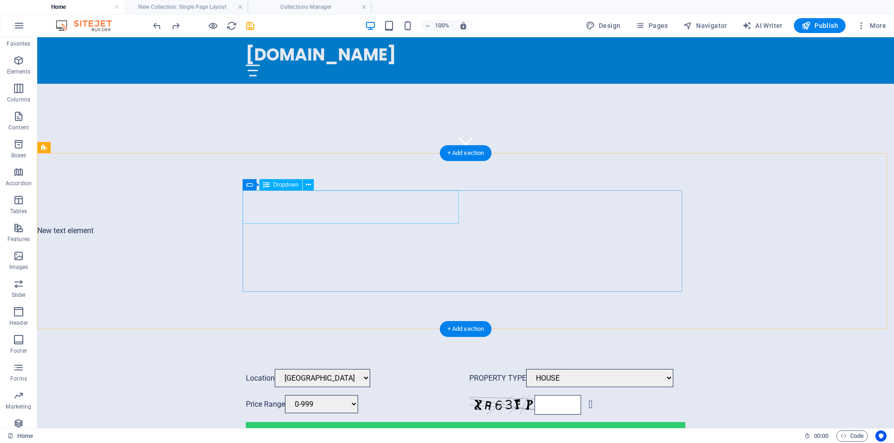
click at [454, 369] on div "Location [GEOGRAPHIC_DATA] [GEOGRAPHIC_DATA] [GEOGRAPHIC_DATA]" at bounding box center [354, 378] width 216 height 19
click at [285, 186] on span "Dropdown" at bounding box center [286, 185] width 26 height 6
drag, startPoint x: 285, startPoint y: 185, endPoint x: 84, endPoint y: 148, distance: 204.6
click at [285, 185] on span "Dropdown" at bounding box center [286, 185] width 26 height 6
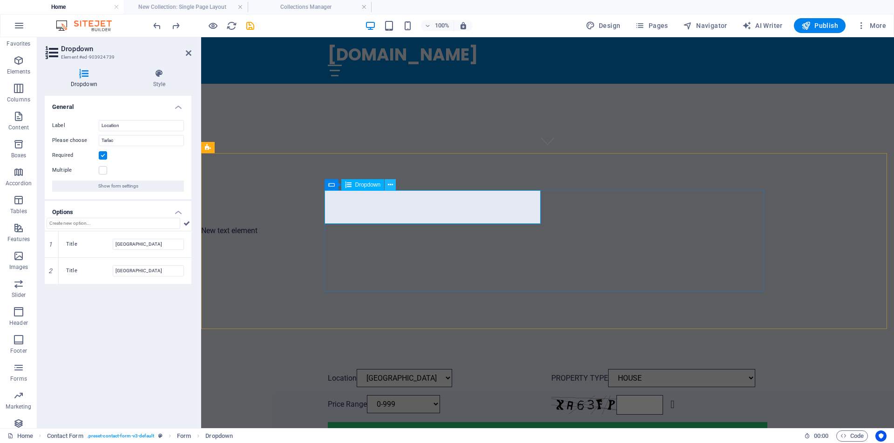
click at [388, 185] on icon at bounding box center [390, 185] width 5 height 10
click at [120, 188] on span "Show form settings" at bounding box center [118, 186] width 40 height 11
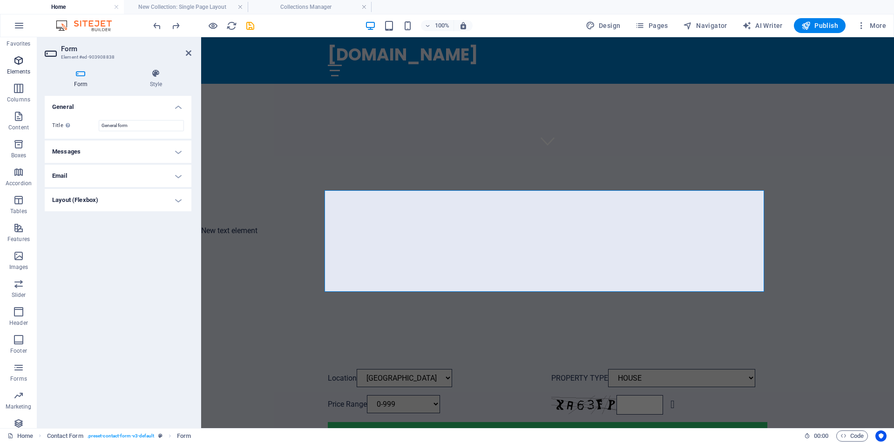
click at [21, 77] on span "Elements" at bounding box center [18, 66] width 37 height 22
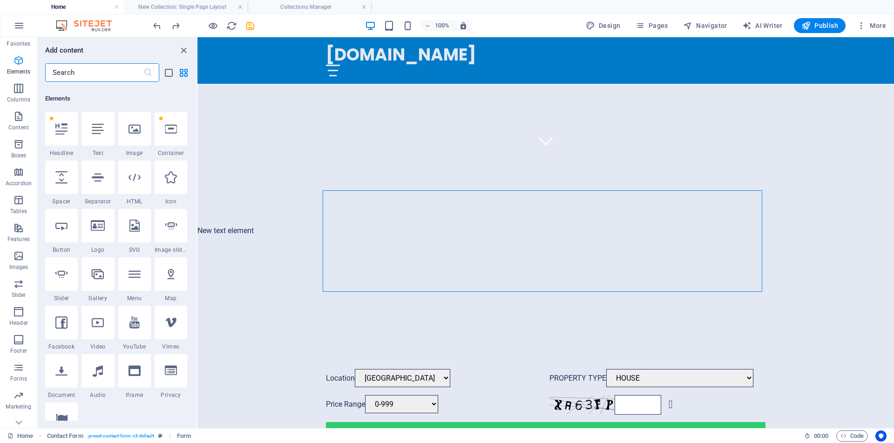
scroll to position [99, 0]
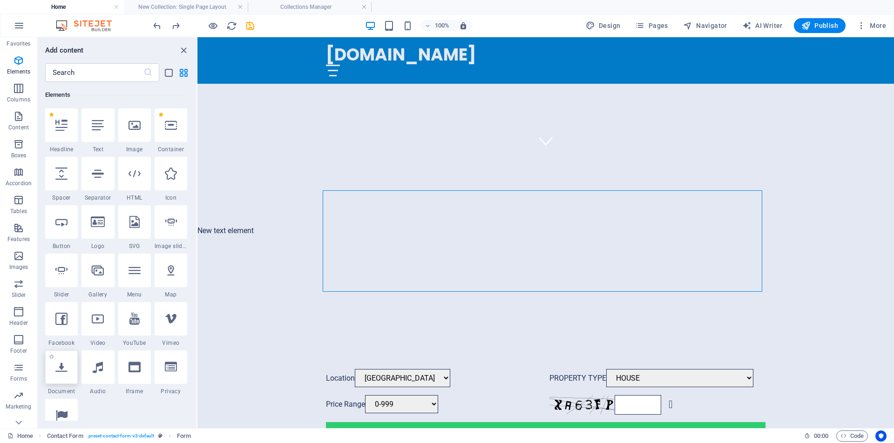
click at [61, 368] on icon at bounding box center [61, 367] width 12 height 12
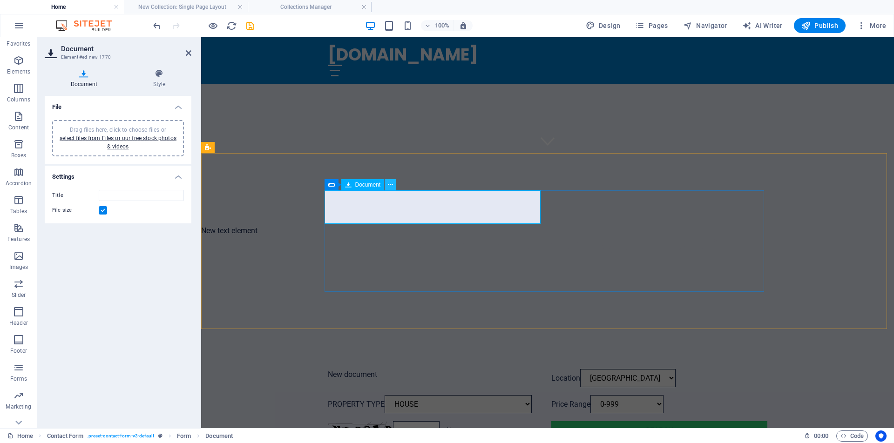
click at [388, 184] on icon at bounding box center [390, 185] width 5 height 10
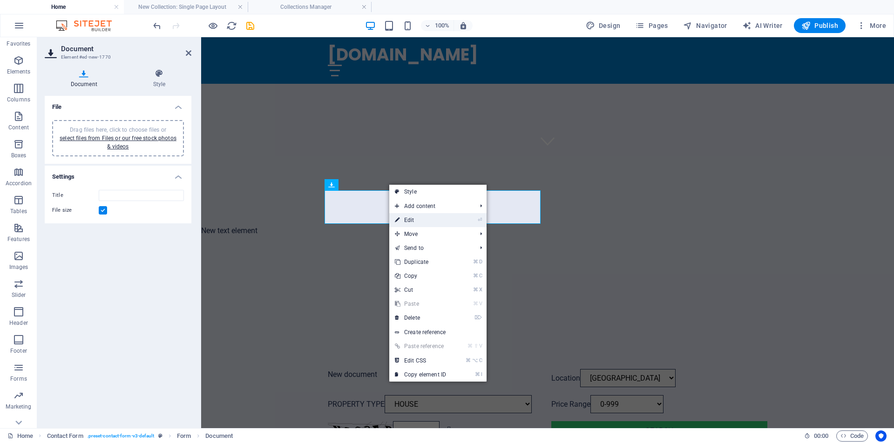
click at [414, 221] on link "⏎ Edit" at bounding box center [420, 220] width 62 height 14
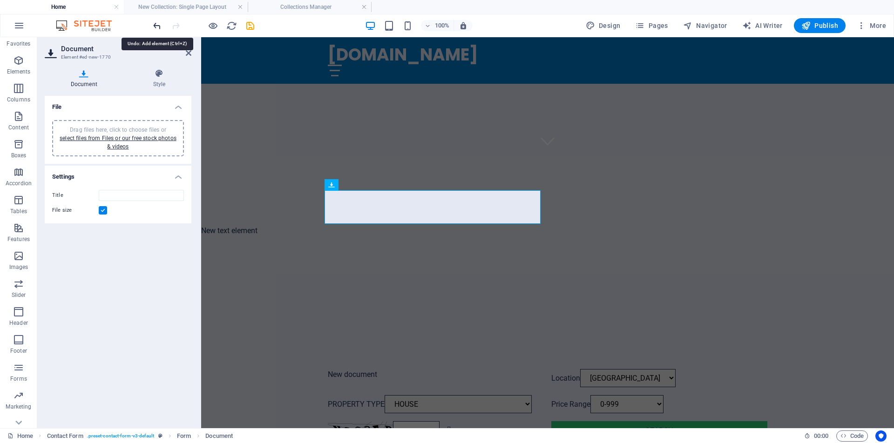
click at [155, 26] on icon "undo" at bounding box center [157, 25] width 11 height 11
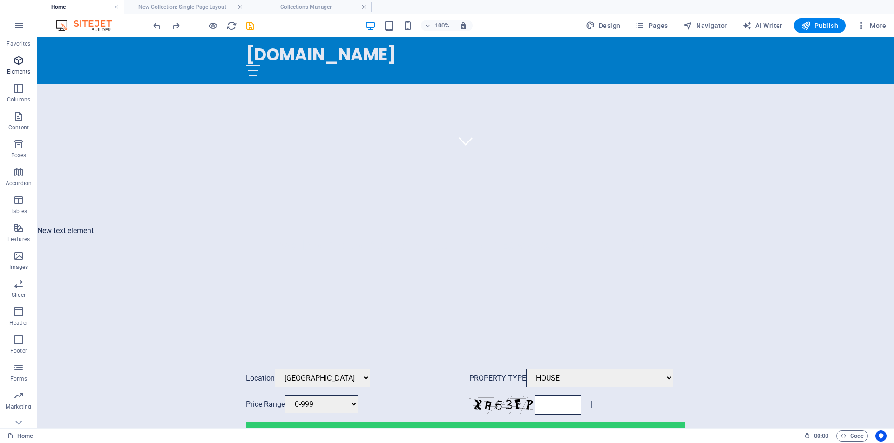
click at [20, 66] on icon "button" at bounding box center [18, 60] width 11 height 11
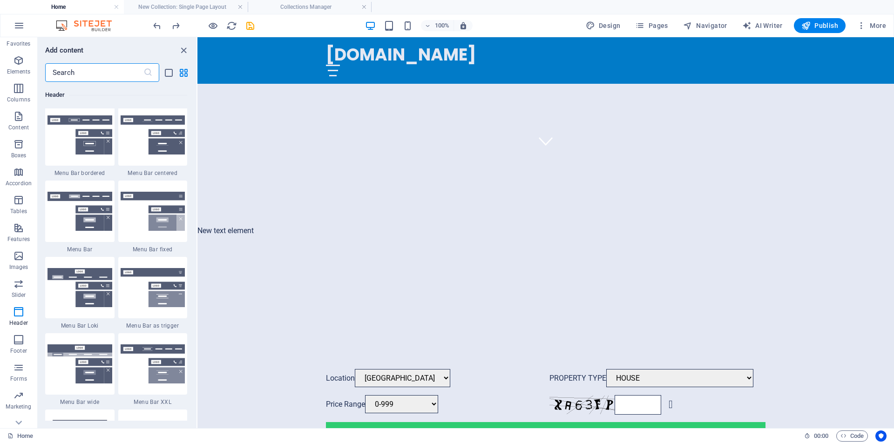
scroll to position [5620, 0]
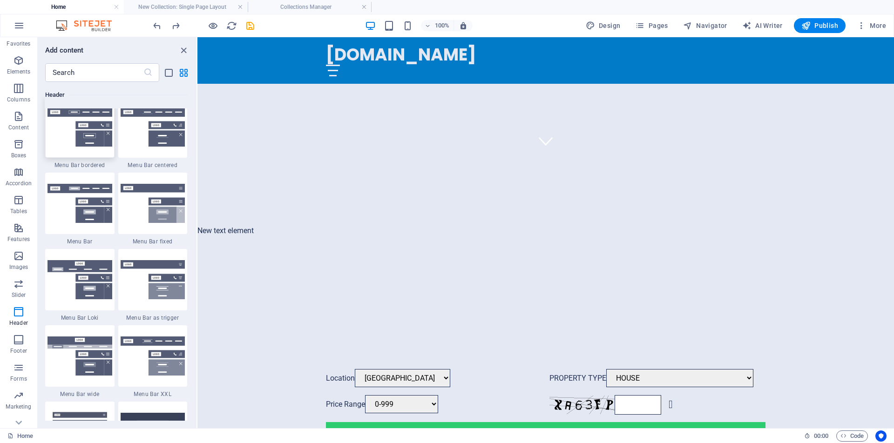
click at [60, 146] on img at bounding box center [80, 127] width 65 height 39
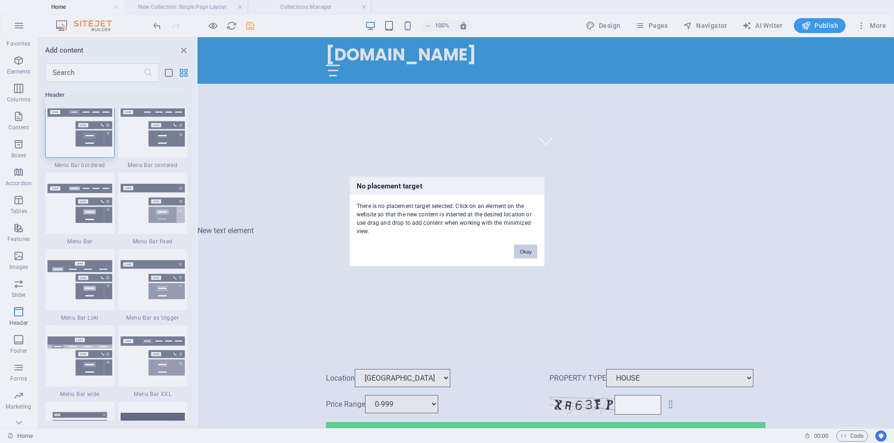
click at [527, 253] on button "Okay" at bounding box center [525, 252] width 23 height 14
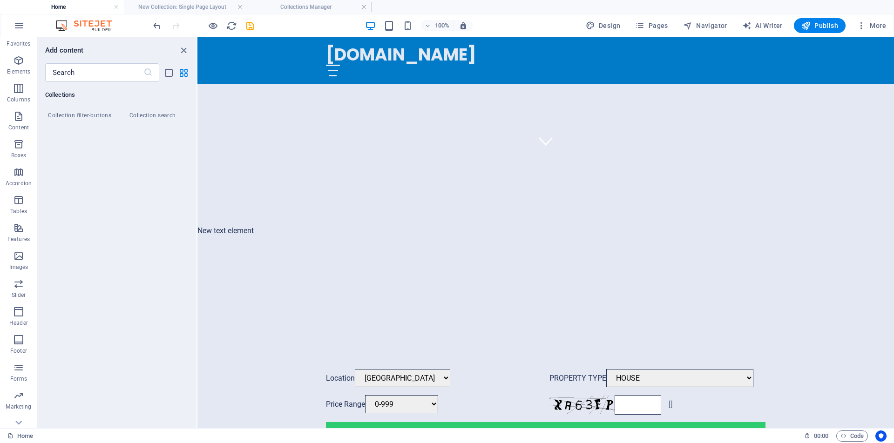
scroll to position [8939, 0]
click at [19, 424] on icon at bounding box center [18, 423] width 7 height 4
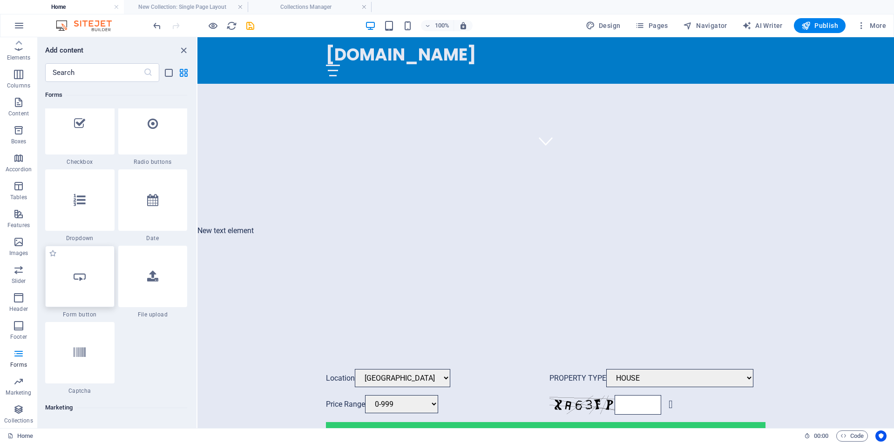
scroll to position [7272, 0]
click at [389, 186] on icon at bounding box center [388, 185] width 5 height 10
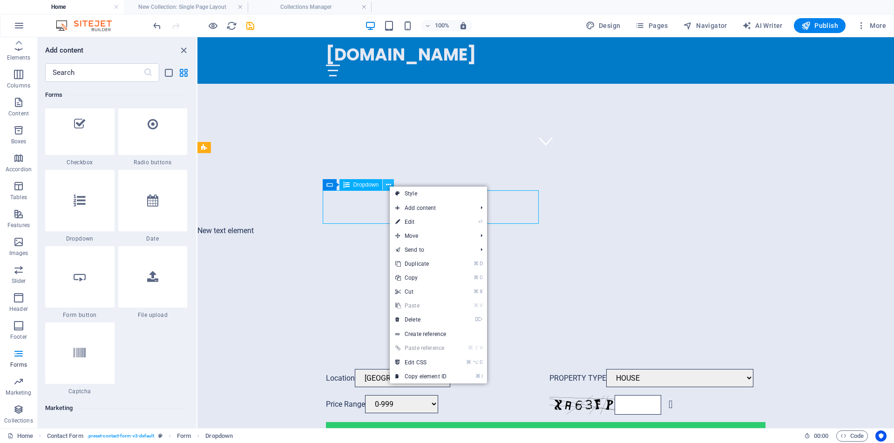
click at [389, 186] on icon at bounding box center [388, 185] width 5 height 10
click at [413, 222] on link "⏎ Edit" at bounding box center [421, 222] width 62 height 14
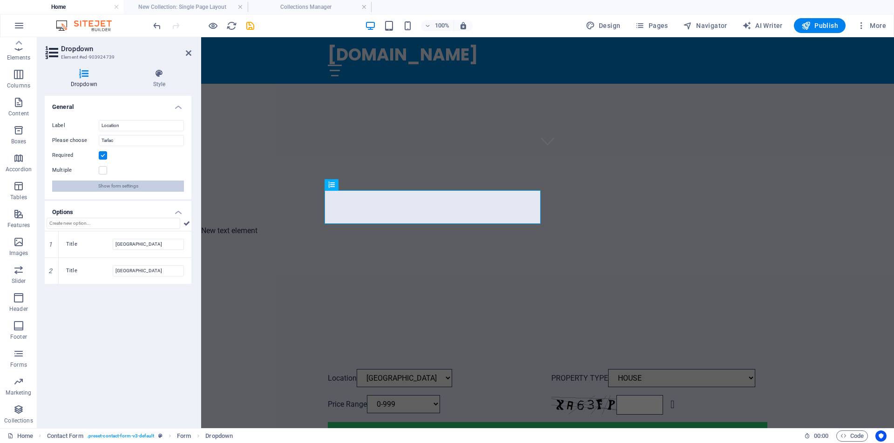
click at [127, 188] on span "Show form settings" at bounding box center [118, 186] width 40 height 11
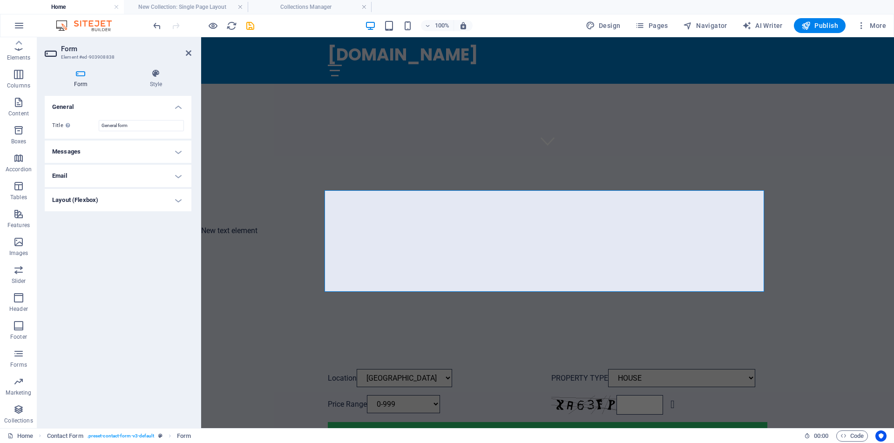
click at [179, 108] on h4 "General" at bounding box center [118, 104] width 147 height 17
click at [74, 181] on h4 "Layout (Flexbox)" at bounding box center [118, 180] width 147 height 22
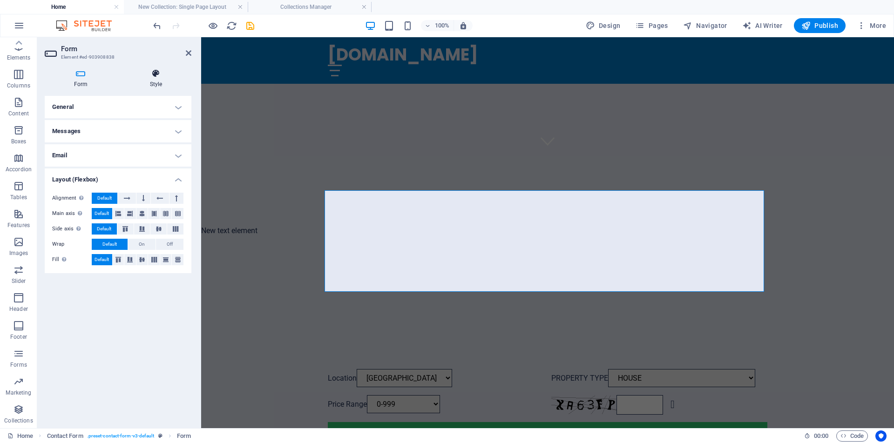
click at [156, 76] on icon at bounding box center [156, 73] width 71 height 9
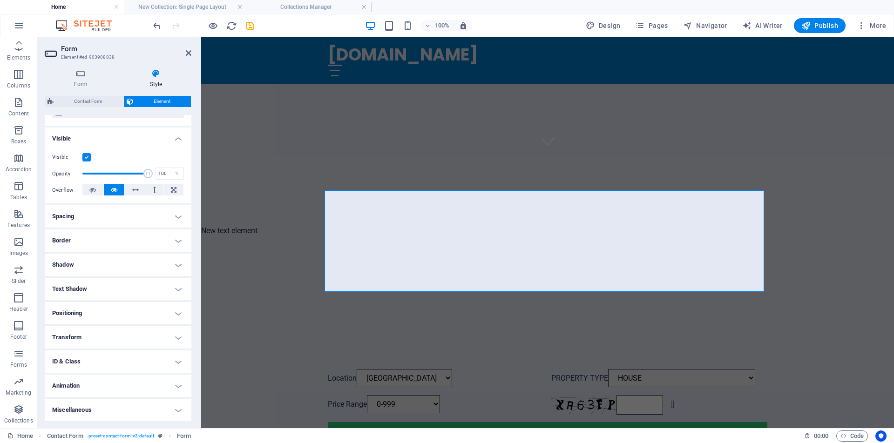
scroll to position [88, 0]
click at [179, 339] on h4 "Transform" at bounding box center [118, 337] width 147 height 22
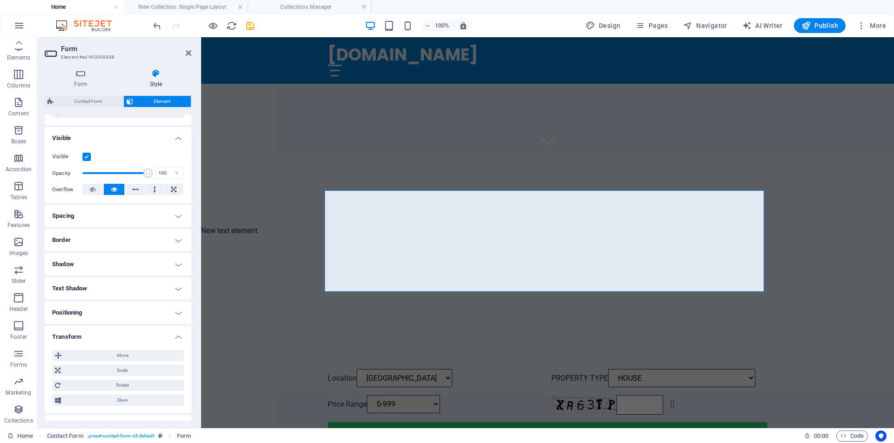
click at [177, 339] on h4 "Transform" at bounding box center [118, 334] width 147 height 17
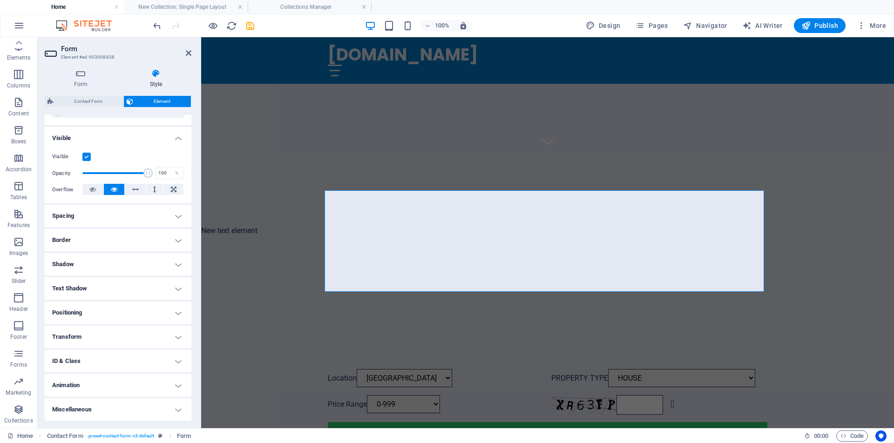
click at [176, 312] on h4 "Positioning" at bounding box center [118, 313] width 147 height 22
click at [176, 312] on h4 "Positioning" at bounding box center [118, 310] width 147 height 17
click at [188, 54] on icon at bounding box center [189, 52] width 6 height 7
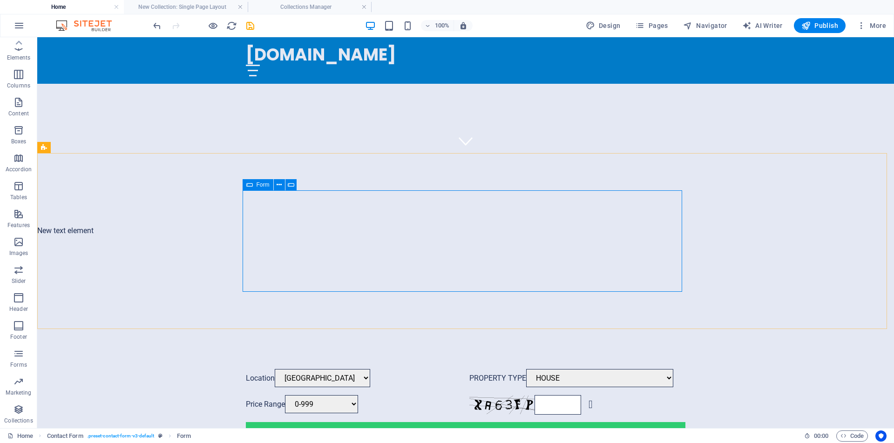
click at [250, 185] on icon at bounding box center [249, 184] width 7 height 11
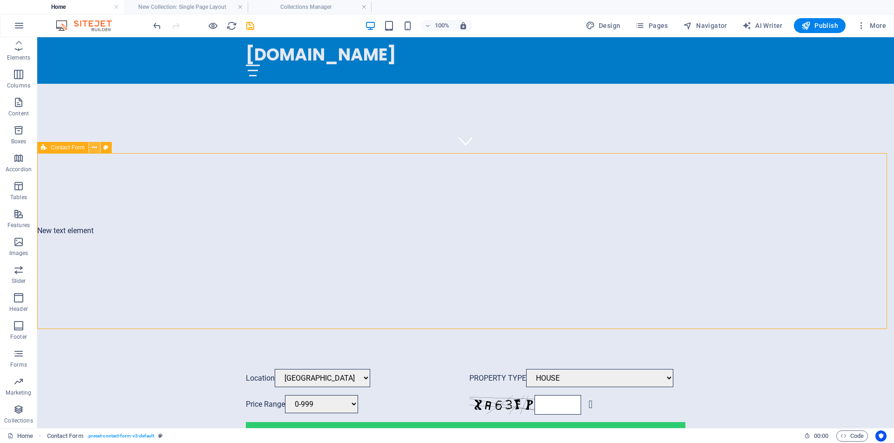
click at [97, 147] on button at bounding box center [94, 147] width 11 height 11
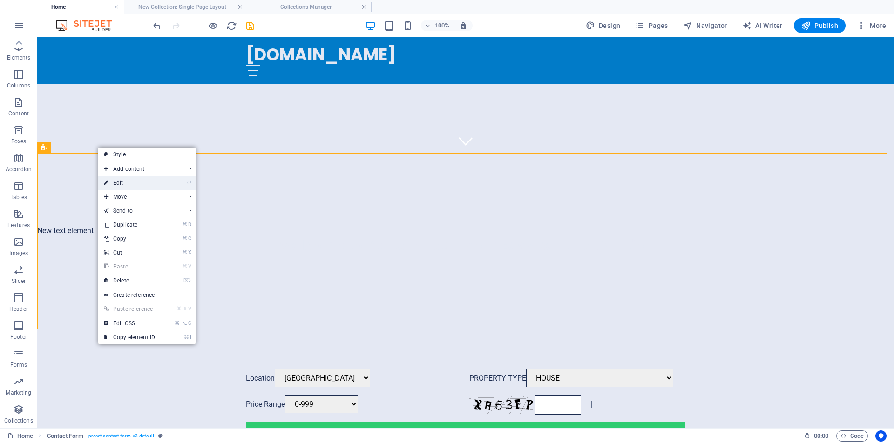
click at [121, 181] on link "⏎ Edit" at bounding box center [129, 183] width 62 height 14
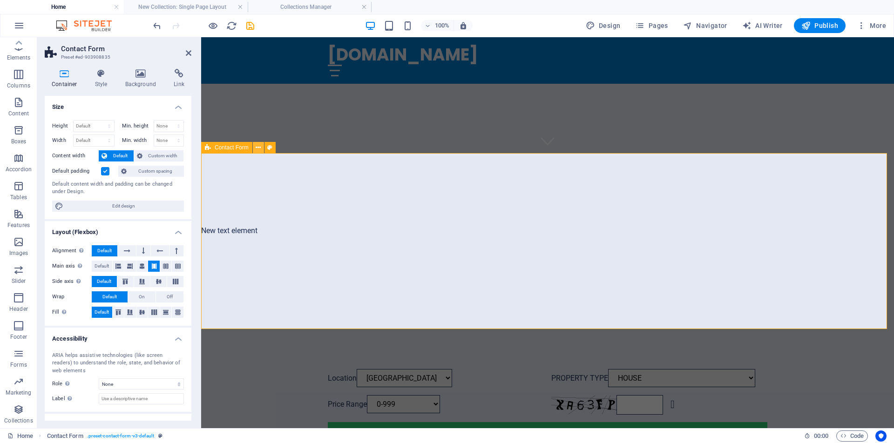
click at [261, 150] on button at bounding box center [258, 147] width 11 height 11
click at [390, 188] on icon at bounding box center [390, 185] width 5 height 10
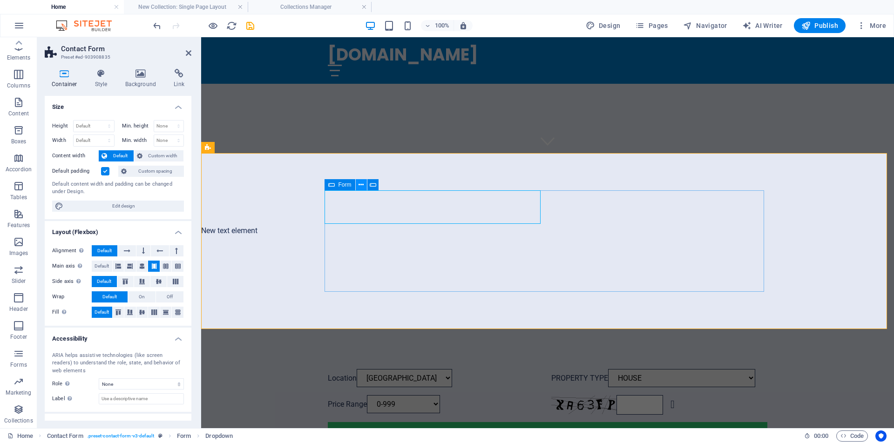
click at [364, 187] on button at bounding box center [361, 184] width 11 height 11
click at [391, 186] on icon at bounding box center [390, 185] width 5 height 10
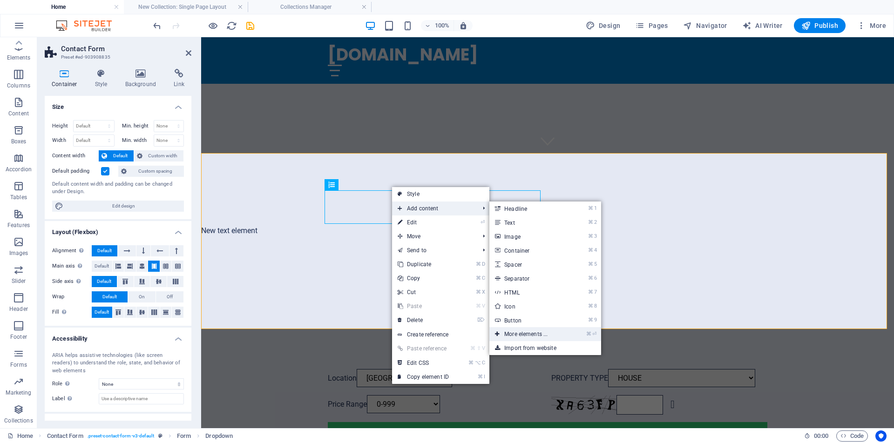
click at [528, 334] on link "⌘ ⏎ More elements ..." at bounding box center [527, 334] width 77 height 14
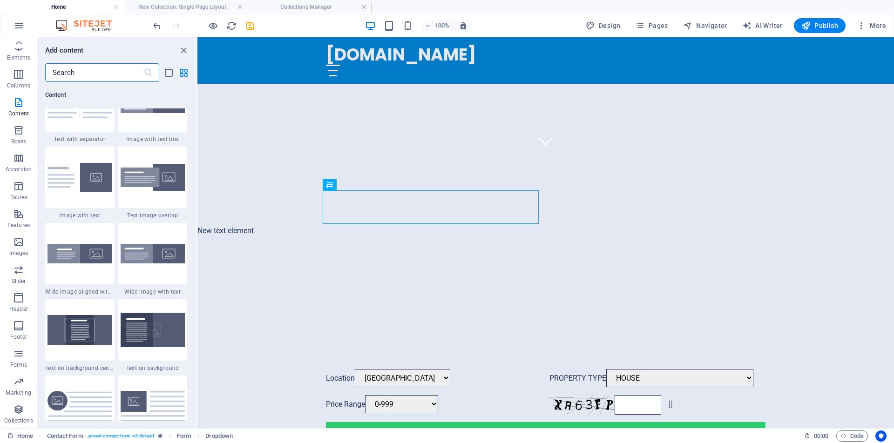
scroll to position [1909, 0]
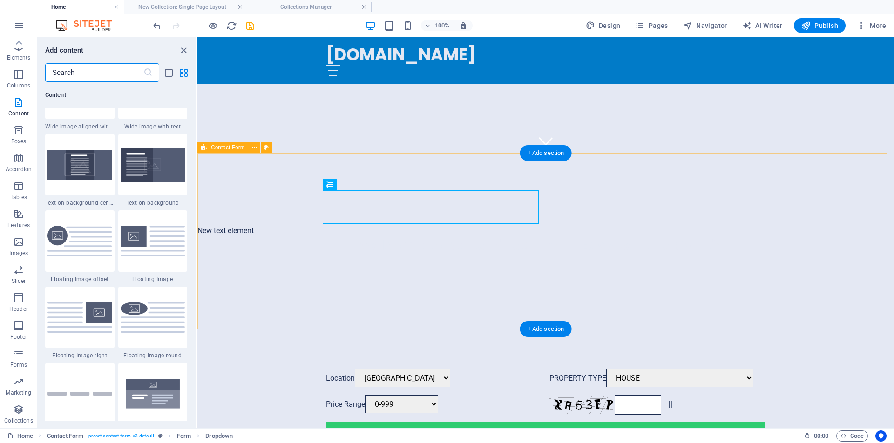
click at [268, 332] on div "Location [GEOGRAPHIC_DATA] PROPERTY TYPE HOUSE BED SPACE ([DEMOGRAPHIC_DATA]) B…" at bounding box center [545, 405] width 697 height 147
